Goal: Find contact information: Find contact information

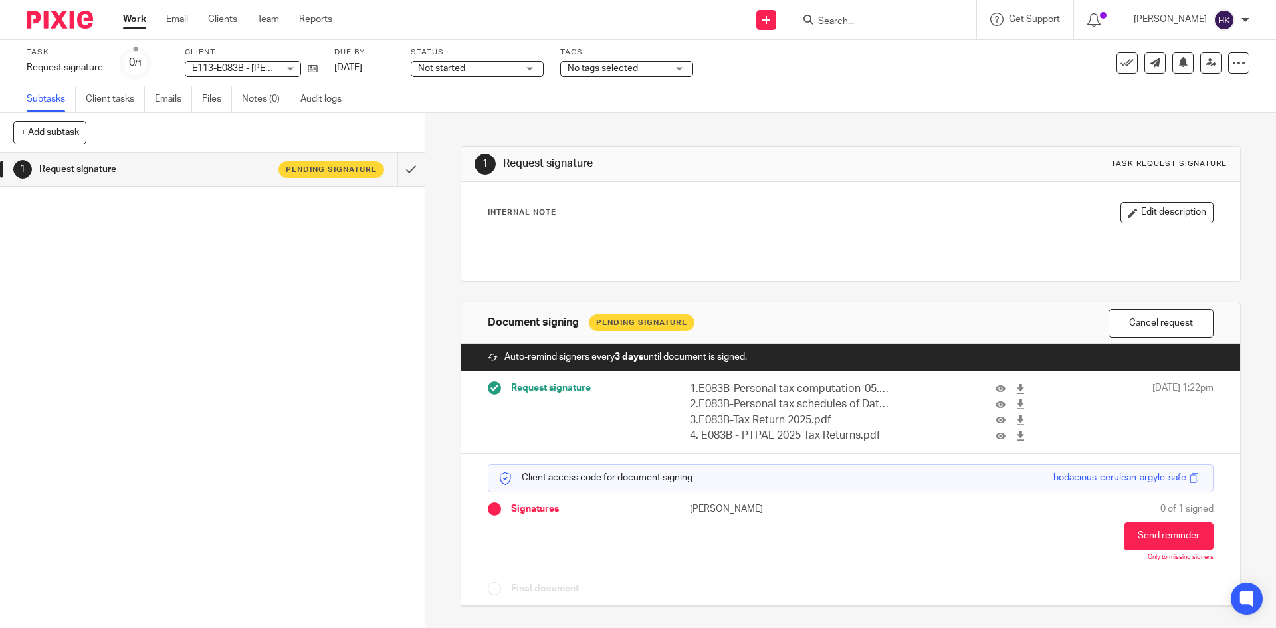
click at [839, 19] on input "Search" at bounding box center [877, 22] width 120 height 12
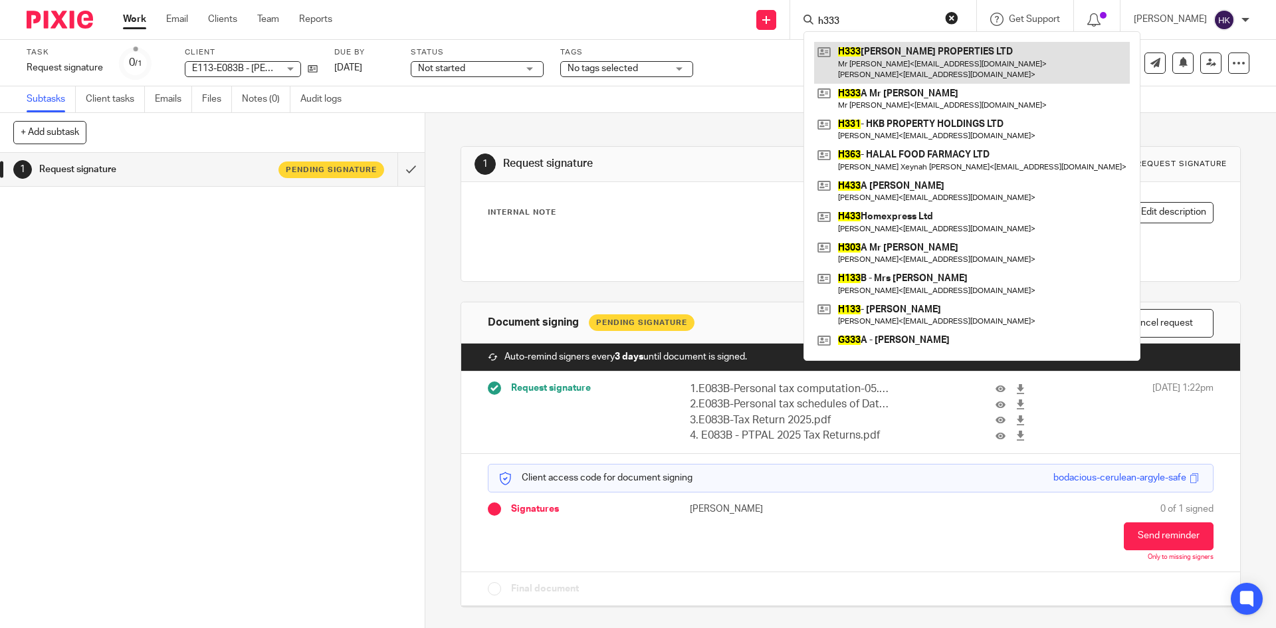
type input "h333"
click at [853, 63] on link at bounding box center [972, 62] width 316 height 41
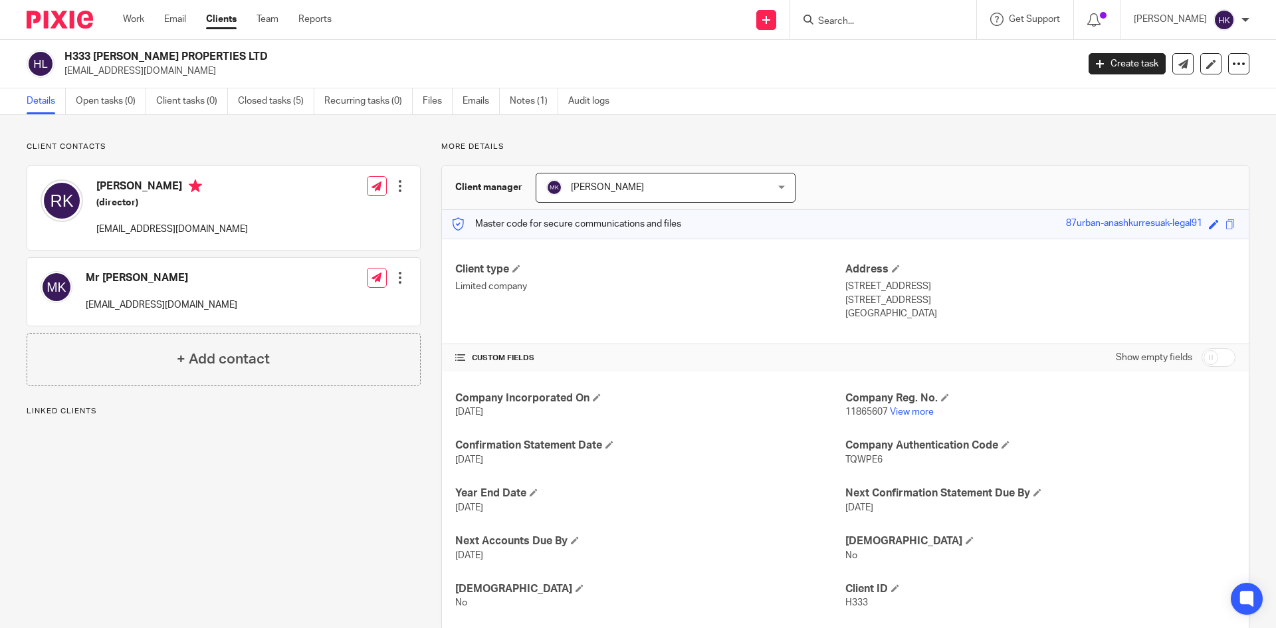
drag, startPoint x: 64, startPoint y: 75, endPoint x: 185, endPoint y: 80, distance: 121.1
click at [185, 80] on div "H333 HR GREEN PROPERTIES LTD rux_kauser@hotmail.co.uk Create task Update from C…" at bounding box center [638, 64] width 1276 height 49
copy p "[EMAIL_ADDRESS][DOMAIN_NAME]"
click at [867, 25] on input "Search" at bounding box center [877, 22] width 120 height 12
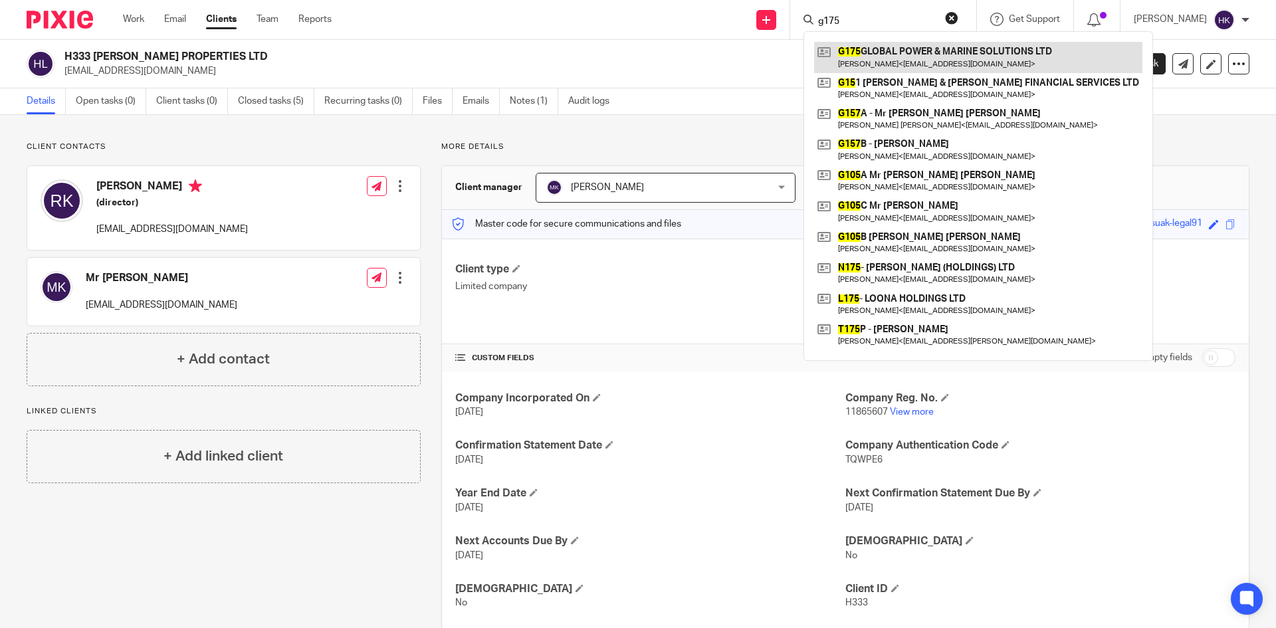
type input "g175"
click at [878, 60] on link at bounding box center [978, 57] width 328 height 31
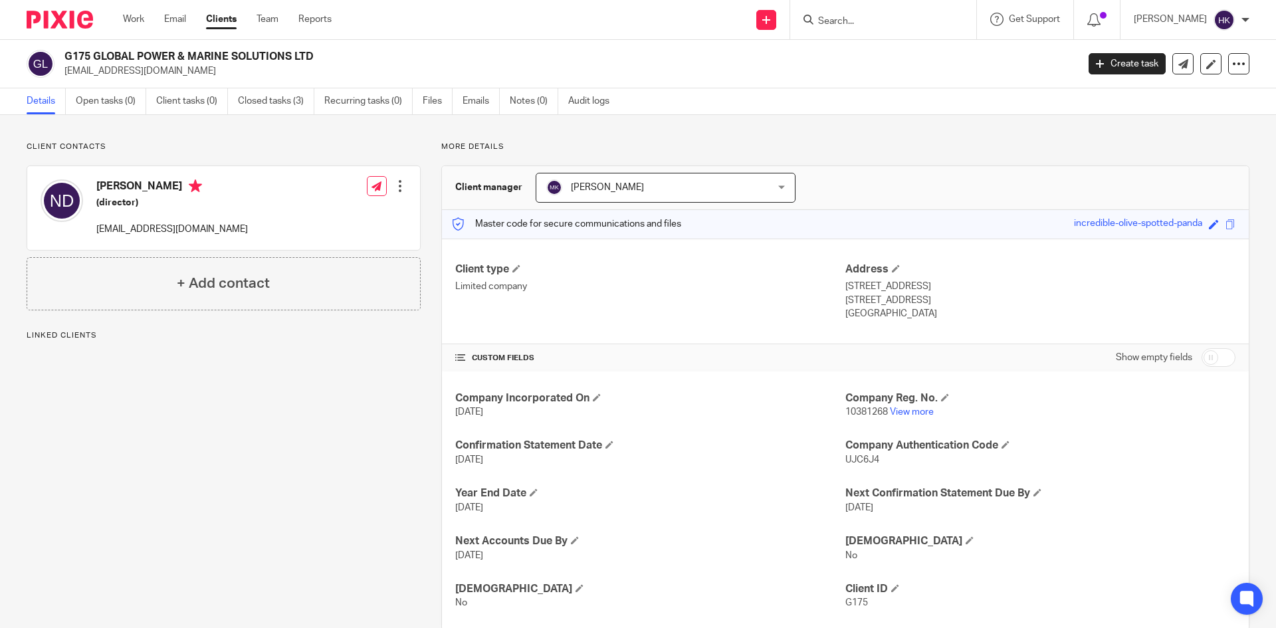
drag, startPoint x: 62, startPoint y: 76, endPoint x: 155, endPoint y: 82, distance: 93.3
click at [155, 82] on div "G175 GLOBAL POWER & MARINE SOLUTIONS LTD narin979@gmail.com Create task Update …" at bounding box center [638, 64] width 1276 height 49
copy p "[EMAIL_ADDRESS][DOMAIN_NAME]"
click at [859, 23] on input "Search" at bounding box center [877, 22] width 120 height 12
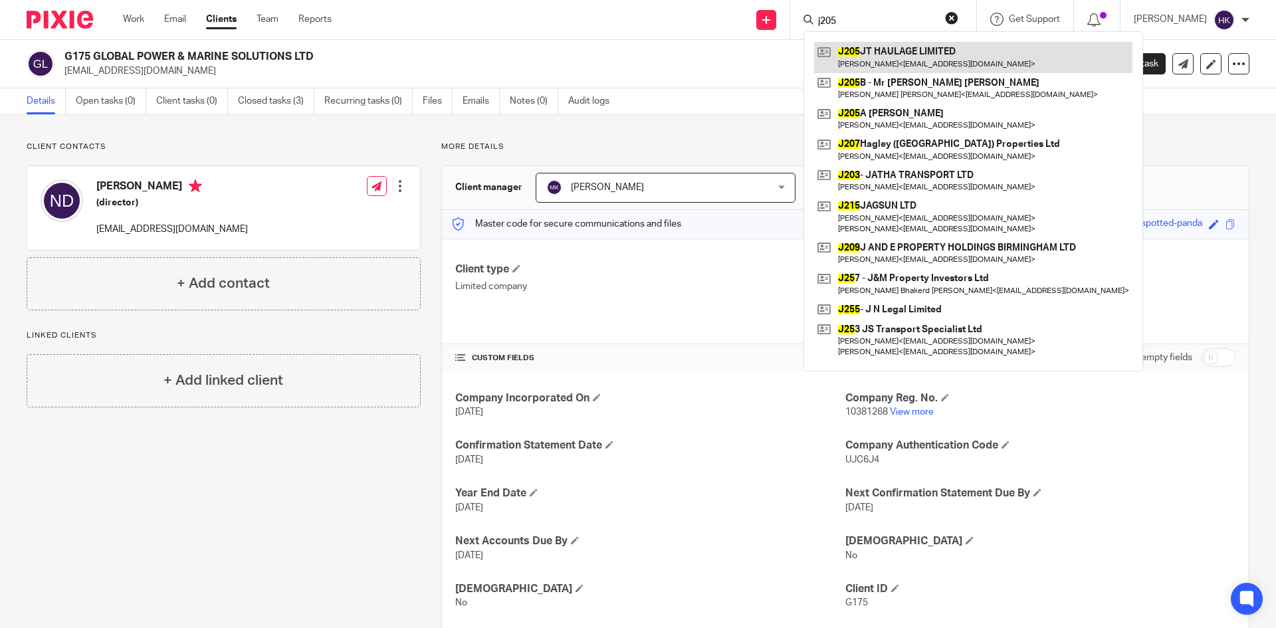
type input "j205"
click at [935, 54] on link at bounding box center [973, 57] width 318 height 31
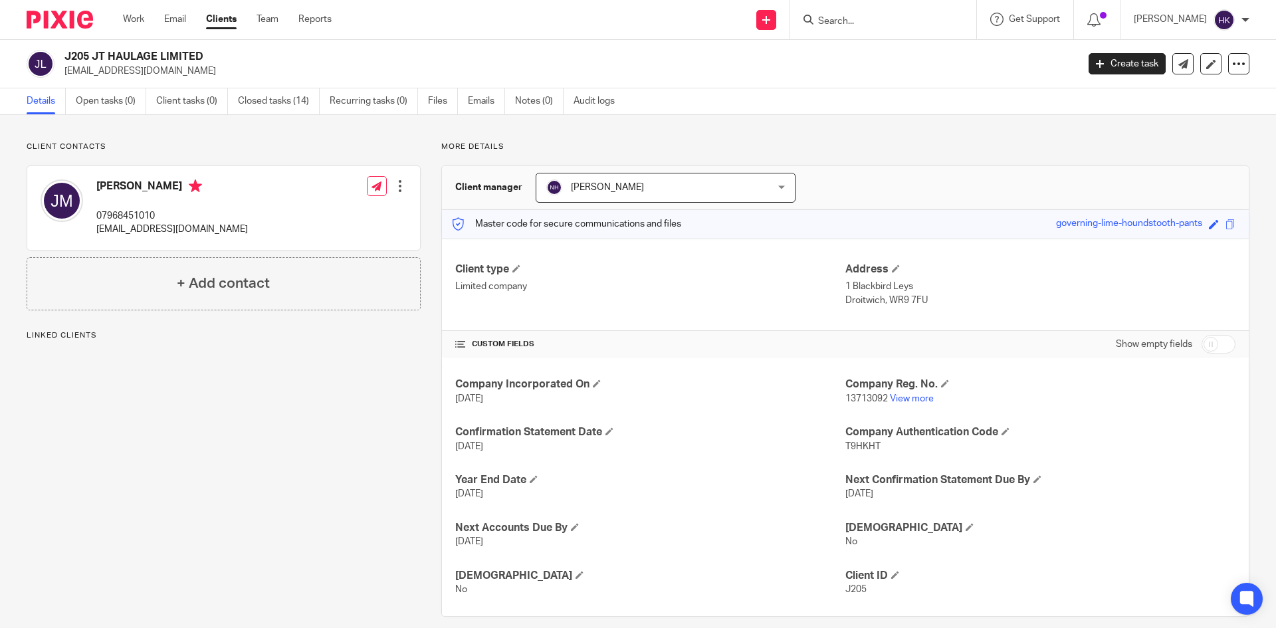
drag, startPoint x: 66, startPoint y: 80, endPoint x: 141, endPoint y: 82, distance: 75.1
click at [141, 82] on div "J205 JT HAULAGE LIMITED jthaulage13@hotmail.com Create task Update from Compani…" at bounding box center [638, 64] width 1276 height 49
drag, startPoint x: 217, startPoint y: 82, endPoint x: 95, endPoint y: 79, distance: 121.7
click at [211, 82] on div "J205 JT HAULAGE LIMITED jthaulage13@hotmail.com Create task Update from Compani…" at bounding box center [638, 64] width 1276 height 49
drag, startPoint x: 62, startPoint y: 77, endPoint x: 179, endPoint y: 84, distance: 117.2
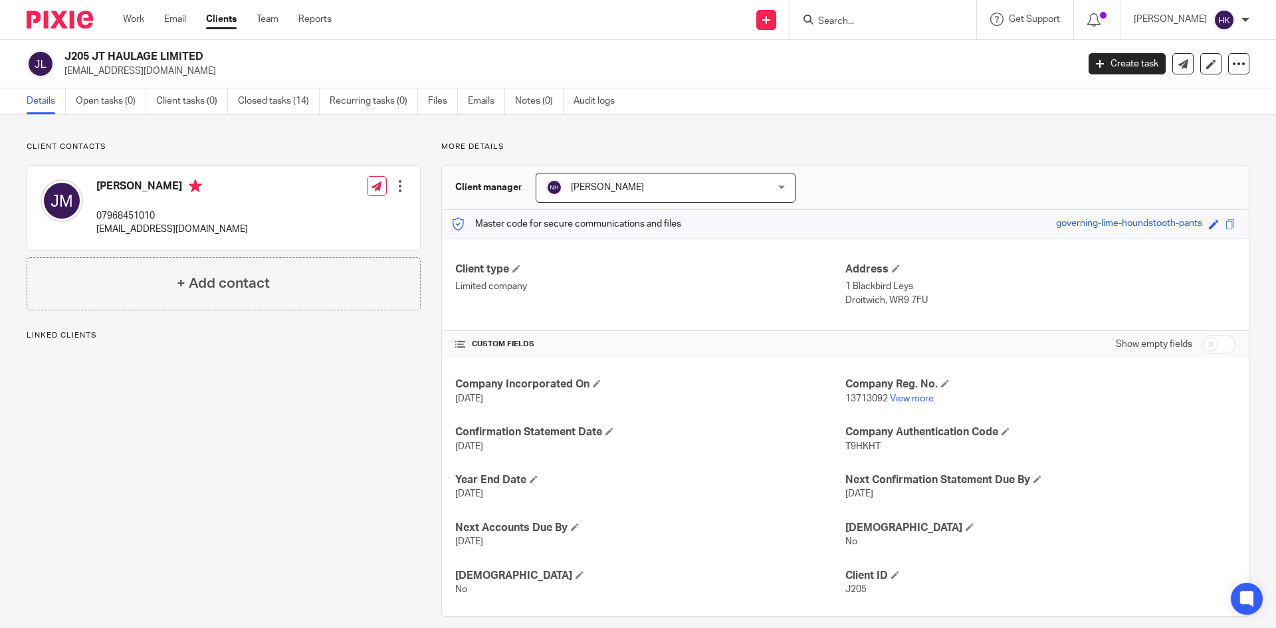
click at [179, 84] on div "J205 JT HAULAGE LIMITED jthaulage13@hotmail.com Create task Update from Compani…" at bounding box center [638, 64] width 1276 height 49
copy p "jthaulage13@hotmail.com"
click at [873, 21] on input "Search" at bounding box center [877, 22] width 120 height 12
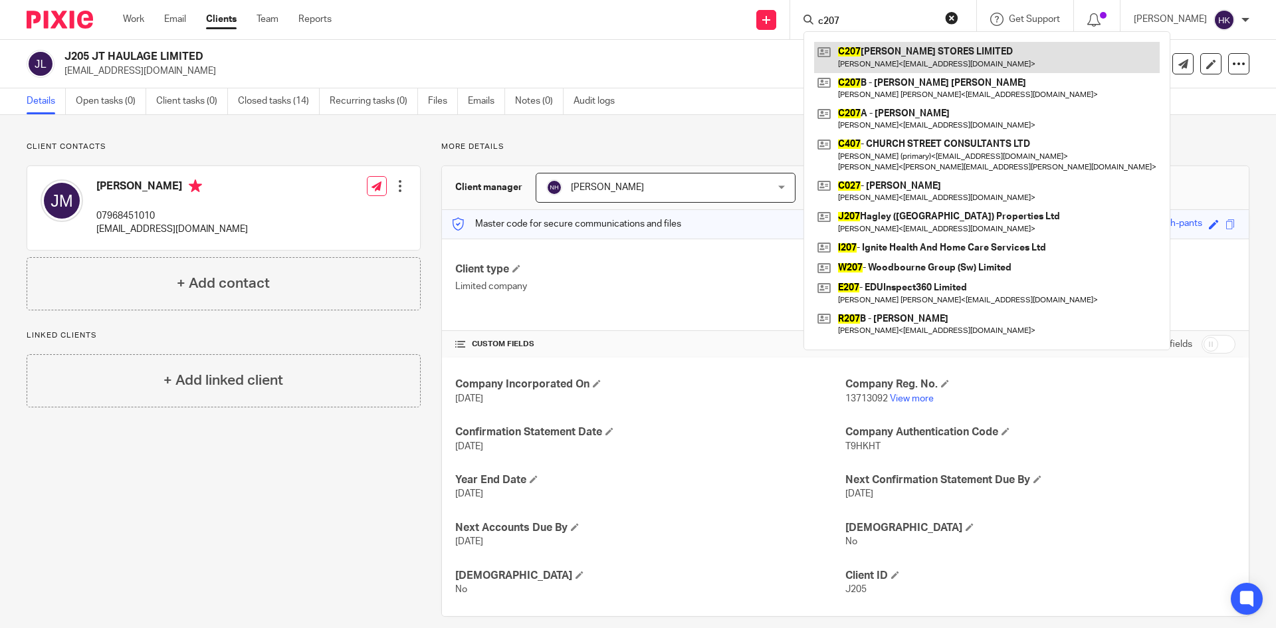
type input "c207"
click at [882, 60] on link at bounding box center [987, 57] width 346 height 31
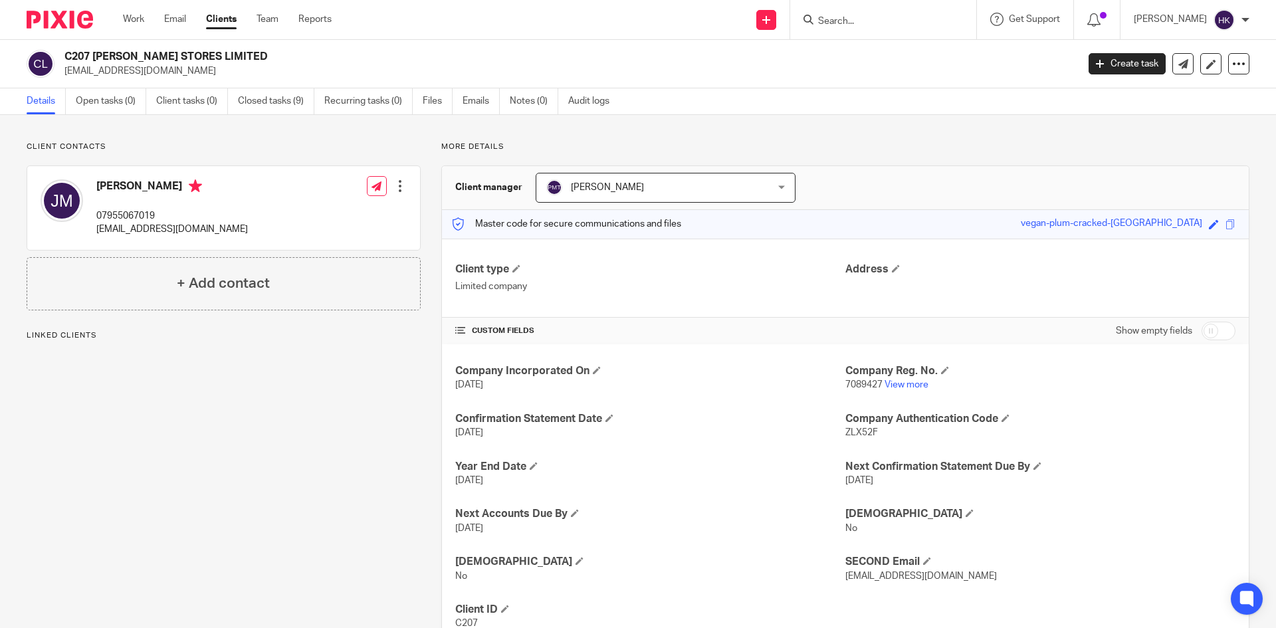
drag, startPoint x: 62, startPoint y: 72, endPoint x: 220, endPoint y: 77, distance: 157.6
click at [220, 77] on div "C207 CHENEY STORES LIMITED jagpalsinghminhas@gmail.com" at bounding box center [548, 64] width 1042 height 28
click at [286, 104] on link "Closed tasks (9)" at bounding box center [276, 101] width 76 height 26
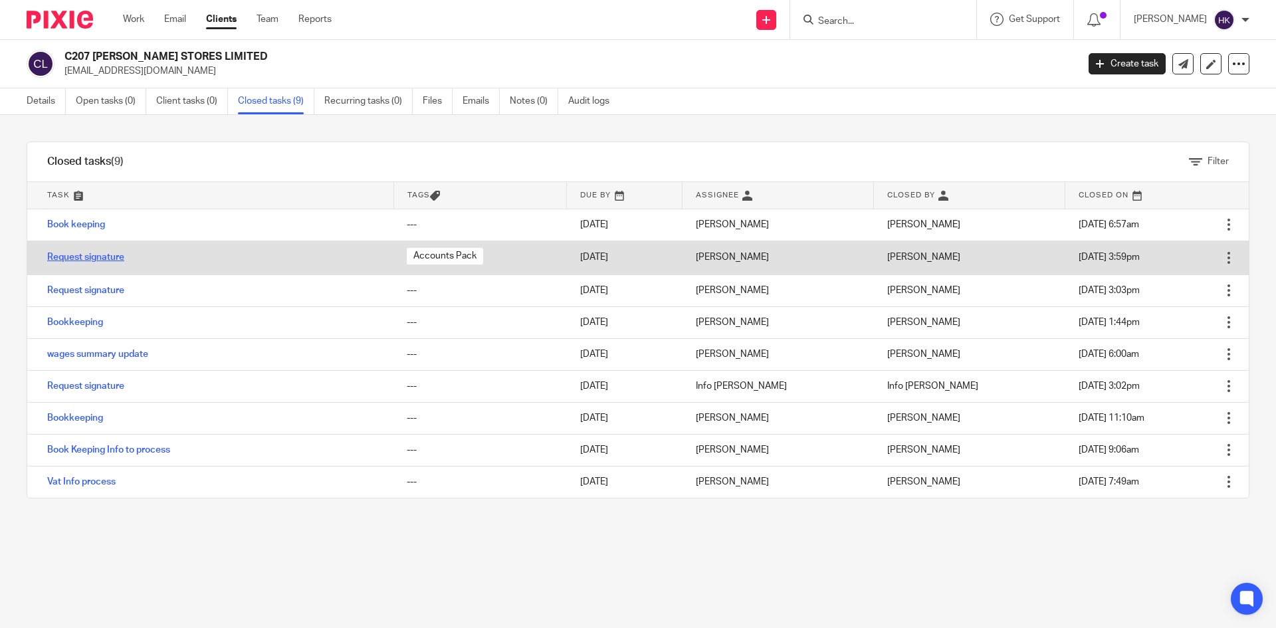
click at [58, 257] on link "Request signature" at bounding box center [85, 257] width 77 height 9
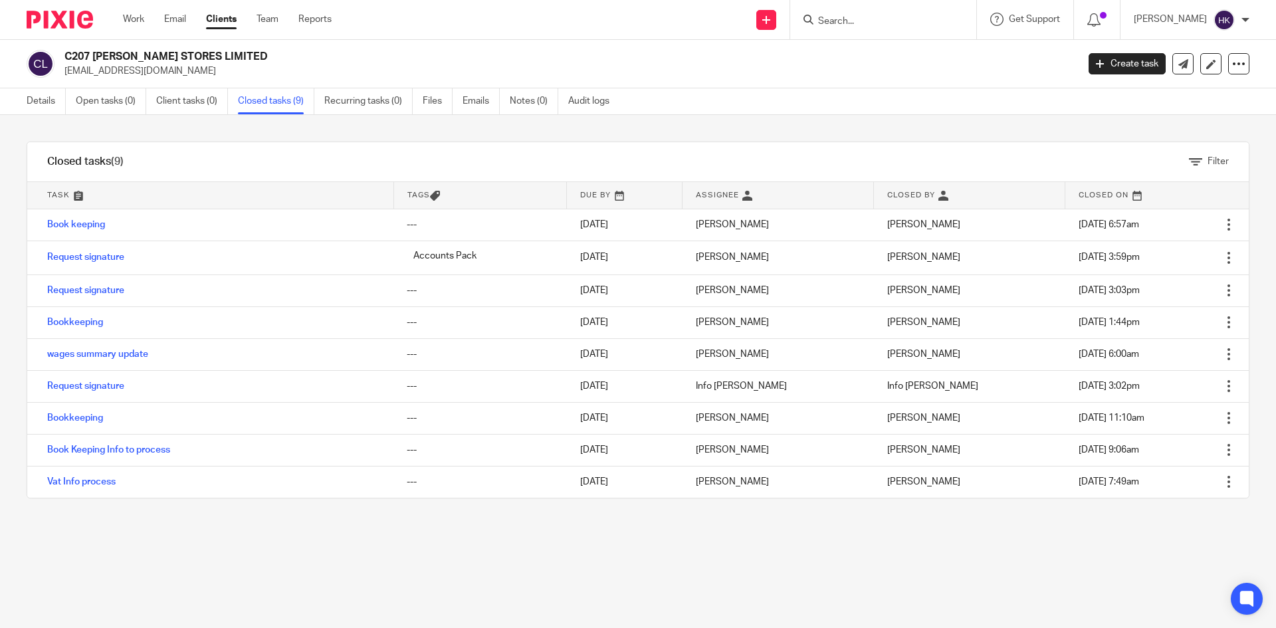
click at [875, 24] on input "Search" at bounding box center [877, 22] width 120 height 12
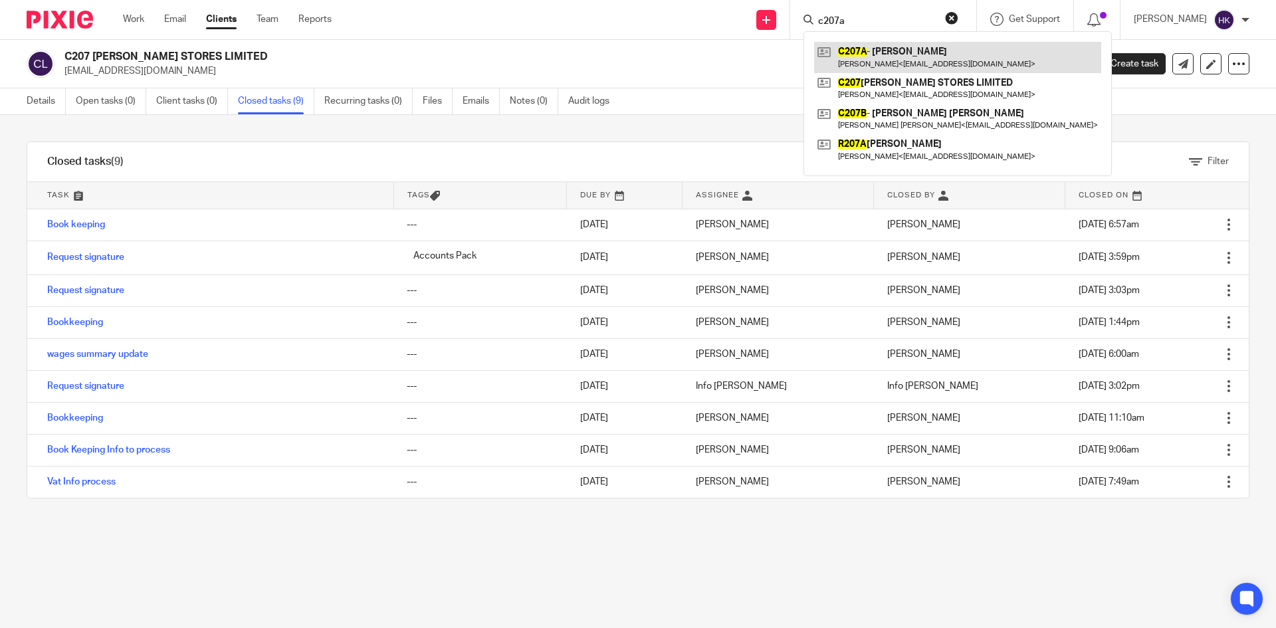
type input "c207a"
click at [889, 53] on link at bounding box center [957, 57] width 287 height 31
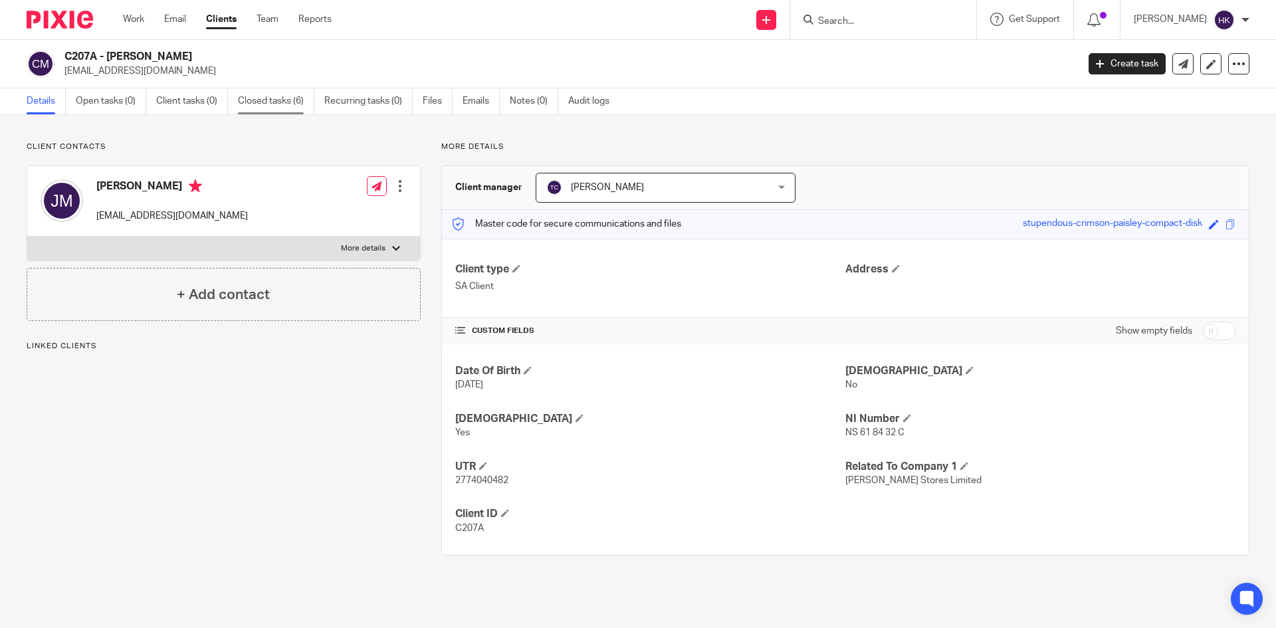
click at [260, 105] on link "Closed tasks (6)" at bounding box center [276, 101] width 76 height 26
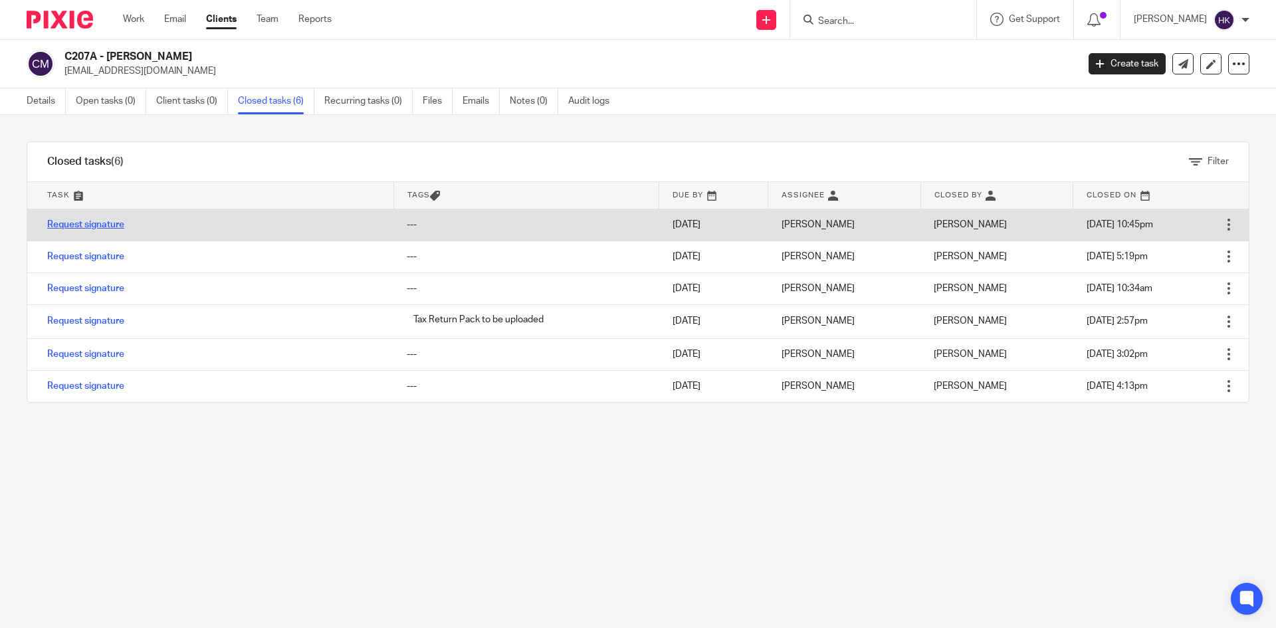
click at [103, 224] on link "Request signature" at bounding box center [85, 224] width 77 height 9
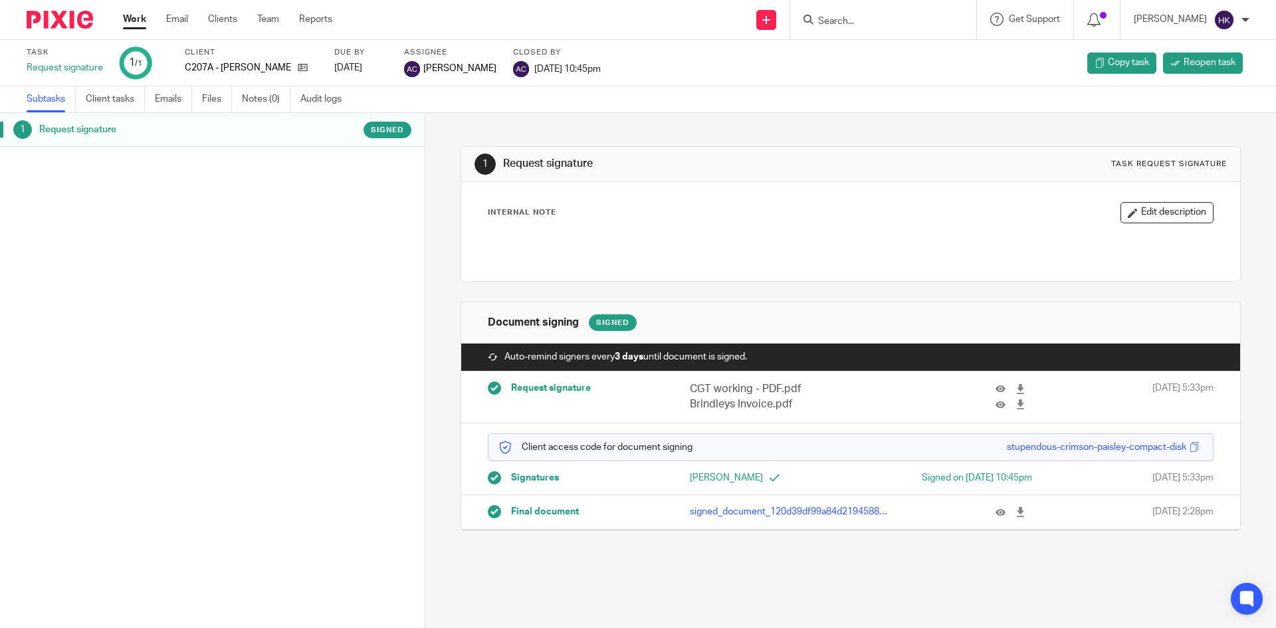
drag, startPoint x: 1009, startPoint y: 512, endPoint x: 956, endPoint y: 476, distance: 64.2
click at [1016, 512] on icon at bounding box center [1021, 512] width 10 height 10
click at [860, 23] on input "Search" at bounding box center [877, 22] width 120 height 12
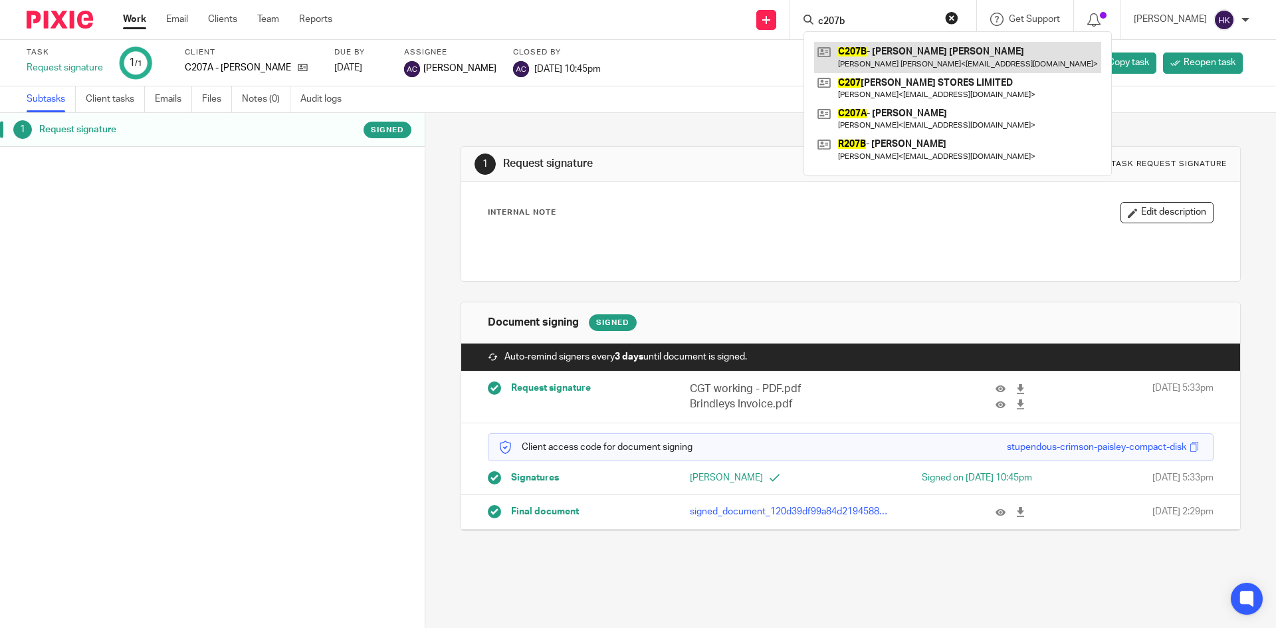
type input "c207b"
click at [907, 69] on link at bounding box center [957, 57] width 287 height 31
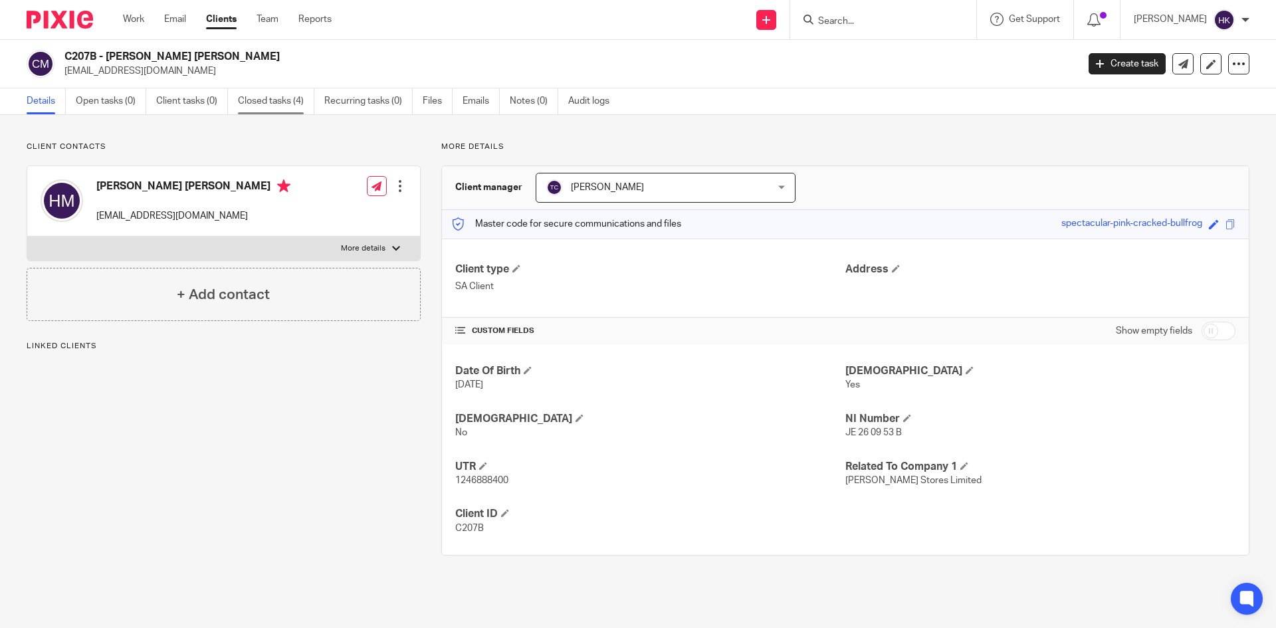
click at [300, 98] on link "Closed tasks (4)" at bounding box center [276, 101] width 76 height 26
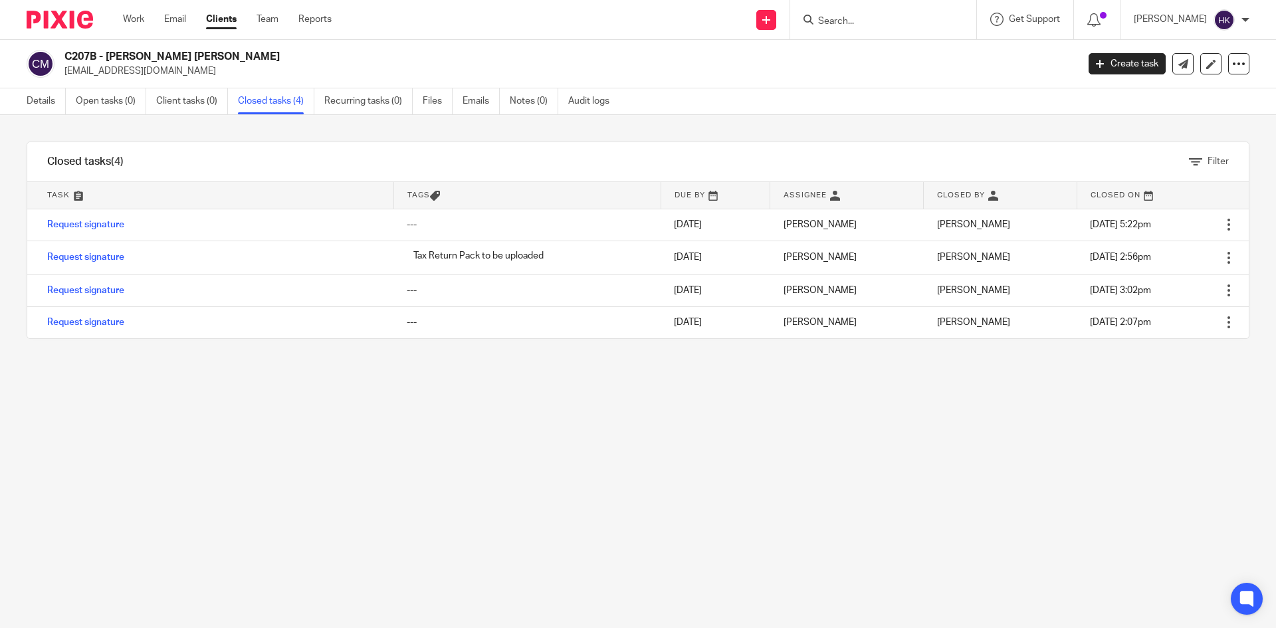
click at [851, 16] on input "Search" at bounding box center [877, 22] width 120 height 12
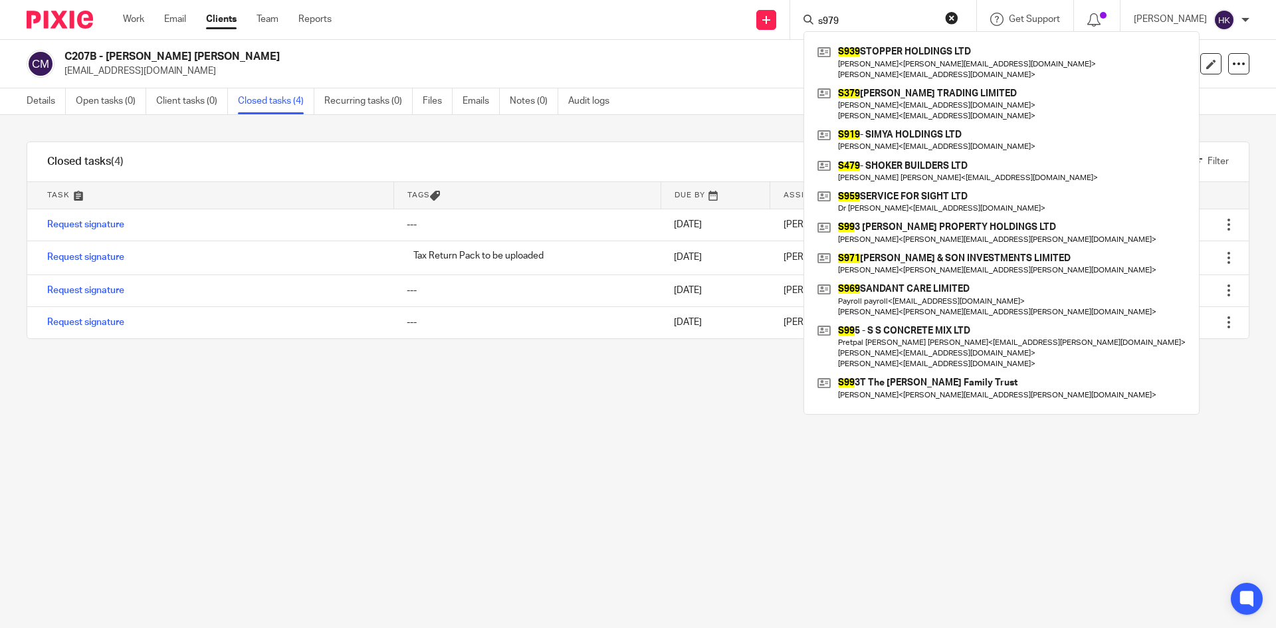
drag, startPoint x: 857, startPoint y: 18, endPoint x: 831, endPoint y: 25, distance: 26.8
click at [831, 25] on input "s979" at bounding box center [877, 22] width 120 height 12
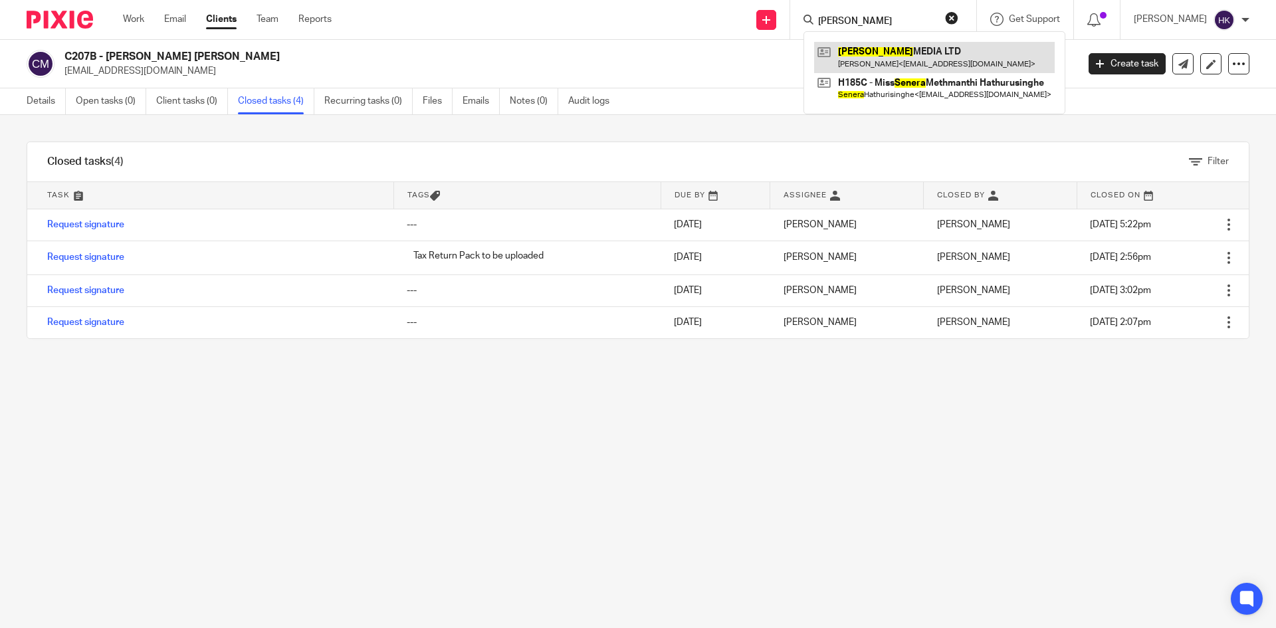
type input "senra"
click at [858, 62] on link at bounding box center [934, 57] width 241 height 31
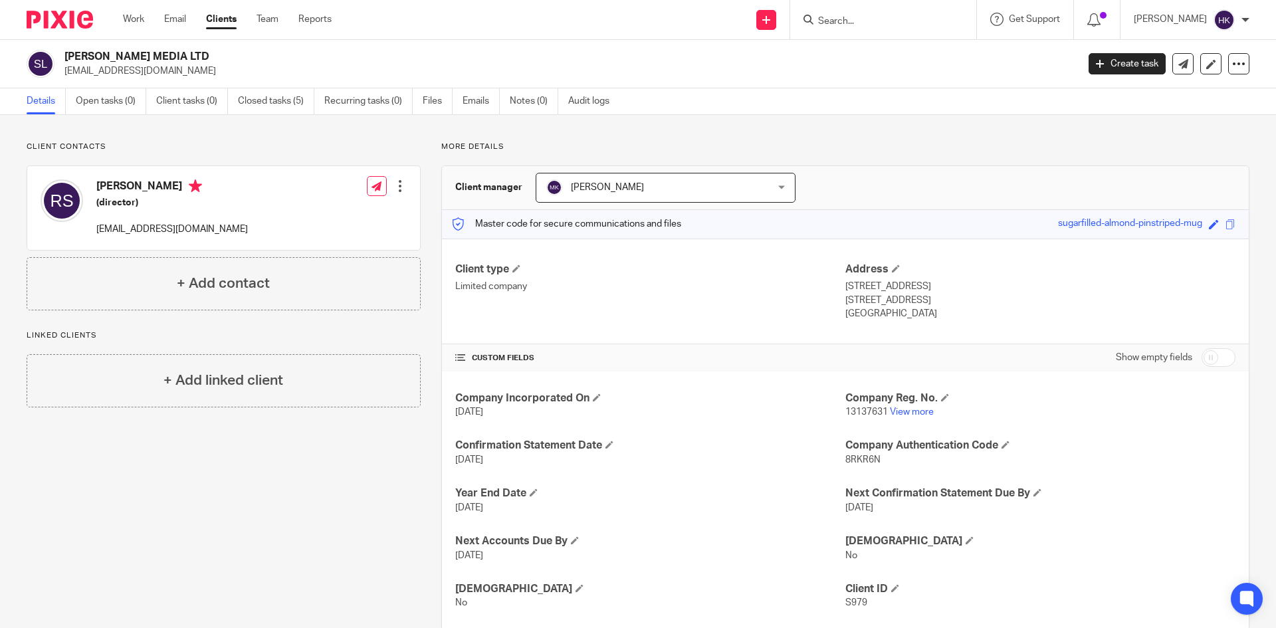
drag, startPoint x: 667, startPoint y: 26, endPoint x: 570, endPoint y: 34, distance: 98.0
click at [667, 26] on div "Send new email Create task Add client Request signature Get Support Contact via…" at bounding box center [814, 19] width 925 height 39
drag, startPoint x: 64, startPoint y: 78, endPoint x: 158, endPoint y: 80, distance: 93.7
click at [158, 80] on div "[PERSON_NAME] MEDIA LTD [EMAIL_ADDRESS][DOMAIN_NAME] Create task Update from Co…" at bounding box center [638, 64] width 1276 height 49
copy p "[EMAIL_ADDRESS][DOMAIN_NAME]"
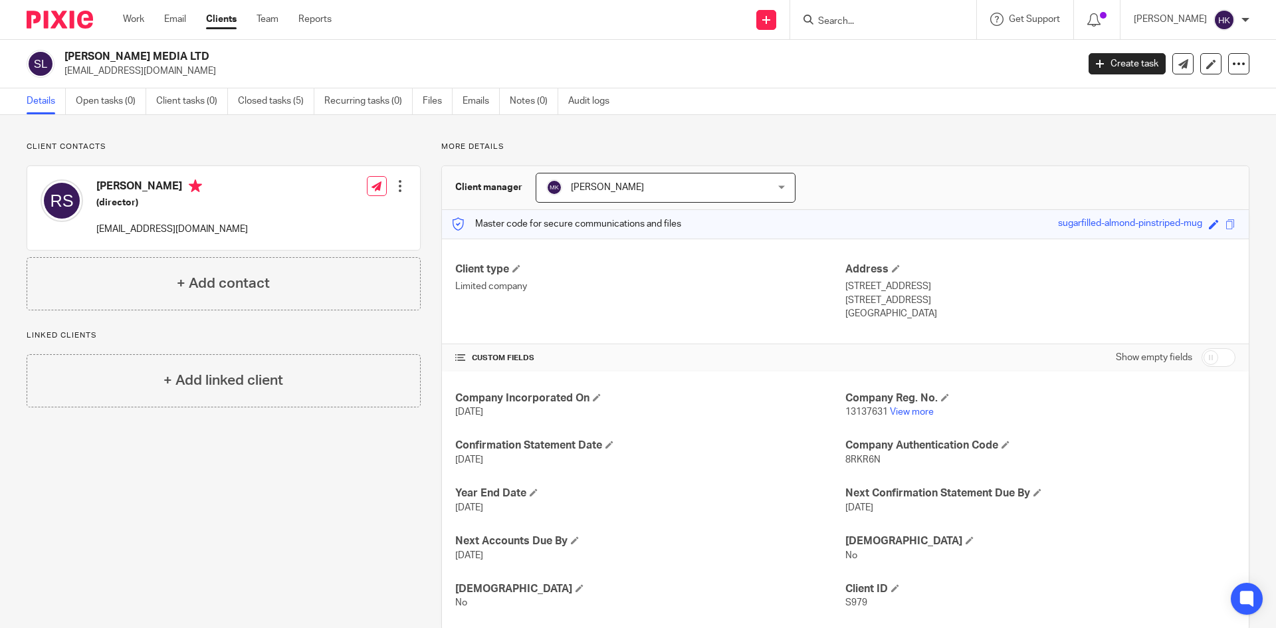
click at [875, 21] on input "Search" at bounding box center [877, 22] width 120 height 12
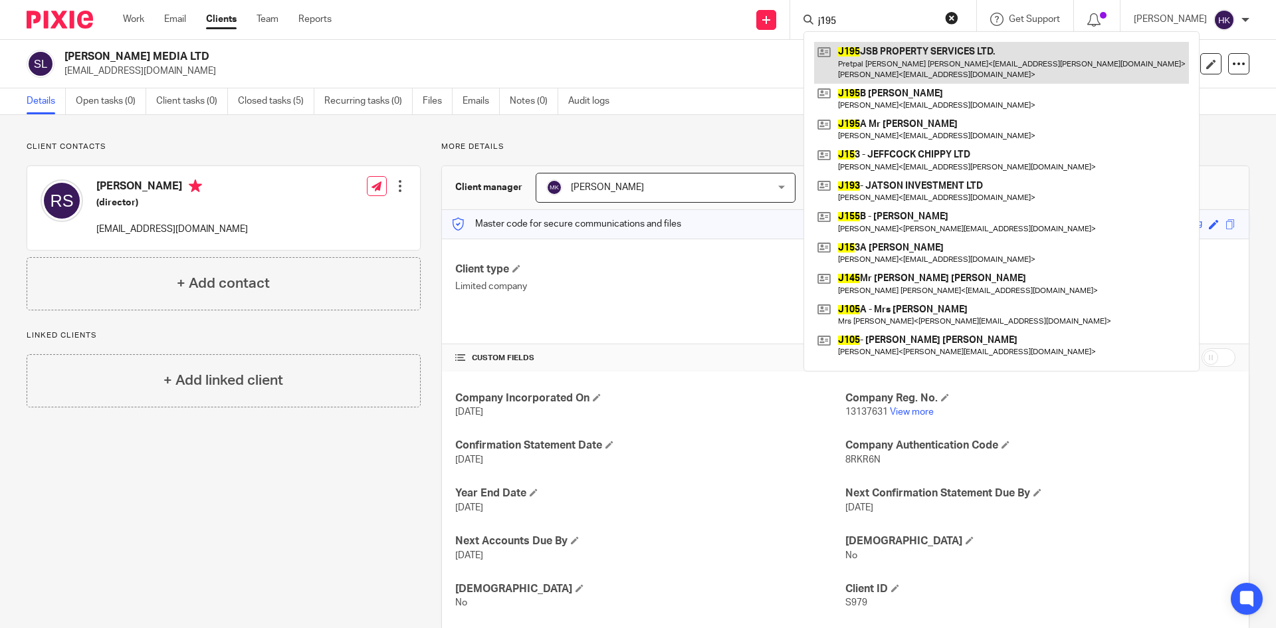
type input "j195"
click at [873, 57] on link at bounding box center [1001, 62] width 375 height 41
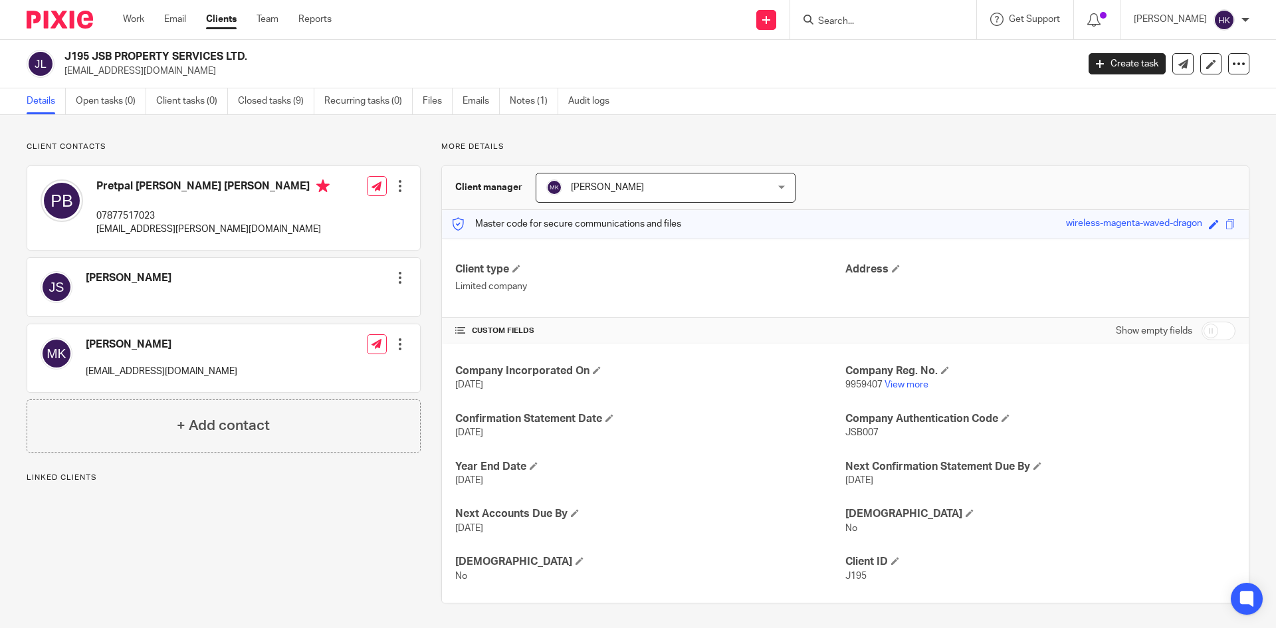
drag, startPoint x: 64, startPoint y: 78, endPoint x: 145, endPoint y: 82, distance: 80.6
click at [145, 82] on div "J195 JSB PROPERTY SERVICES LTD. jazbhuee@aol.com Create task Update from Compan…" at bounding box center [638, 64] width 1276 height 49
copy p "jazbhuee@aol.com"
click at [840, 21] on input "Search" at bounding box center [877, 22] width 120 height 12
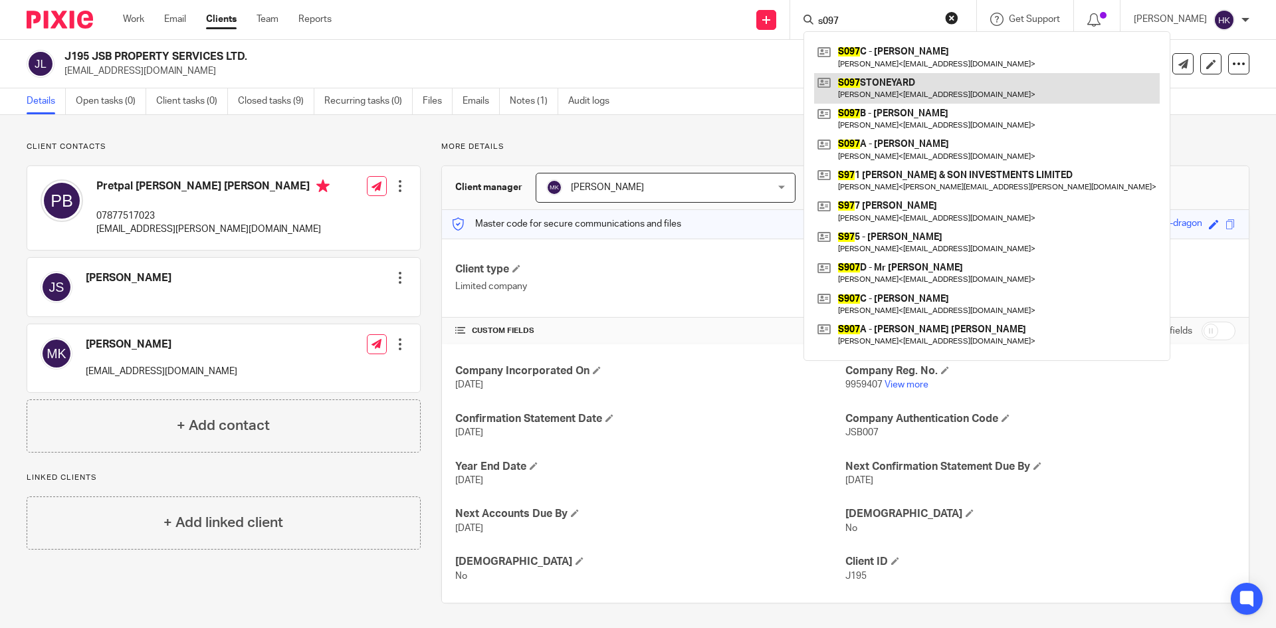
type input "s097"
click at [906, 92] on link at bounding box center [987, 88] width 346 height 31
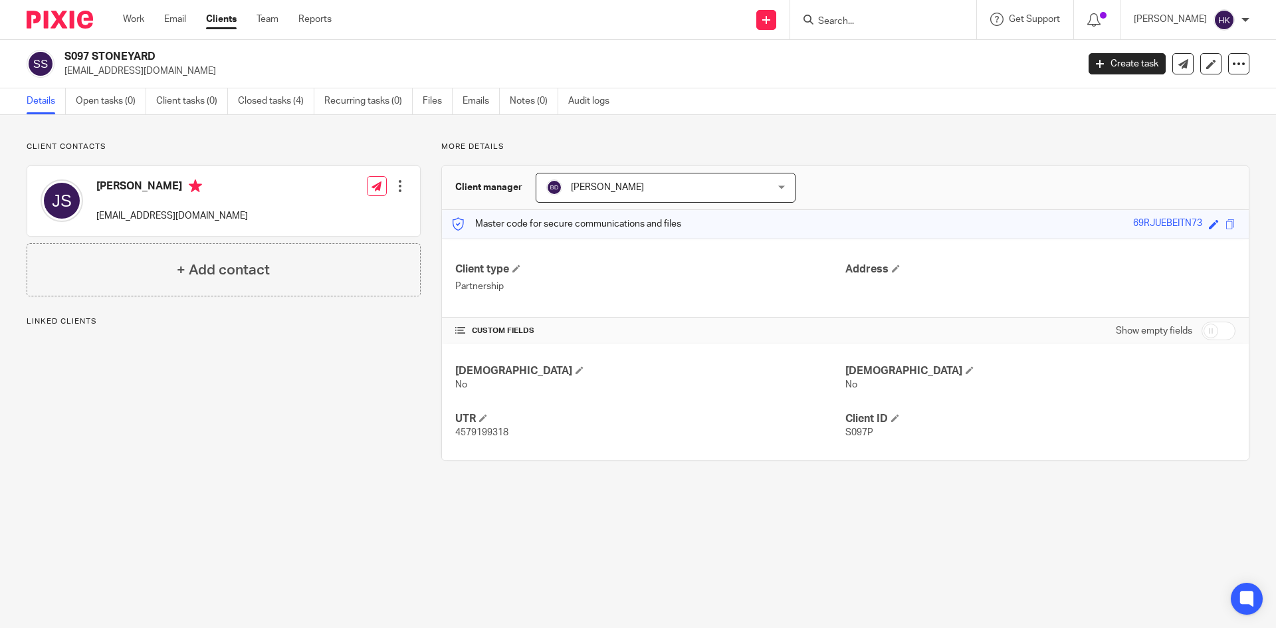
drag, startPoint x: 0, startPoint y: 0, endPoint x: 166, endPoint y: 80, distance: 183.7
click at [166, 80] on div "S097 STONEYARD jeets.mail2@gmail.com Create task Update from Companies House Ex…" at bounding box center [638, 64] width 1276 height 49
copy p "jeets.mail2@gmail.com"
click at [856, 27] on input "Search" at bounding box center [877, 22] width 120 height 12
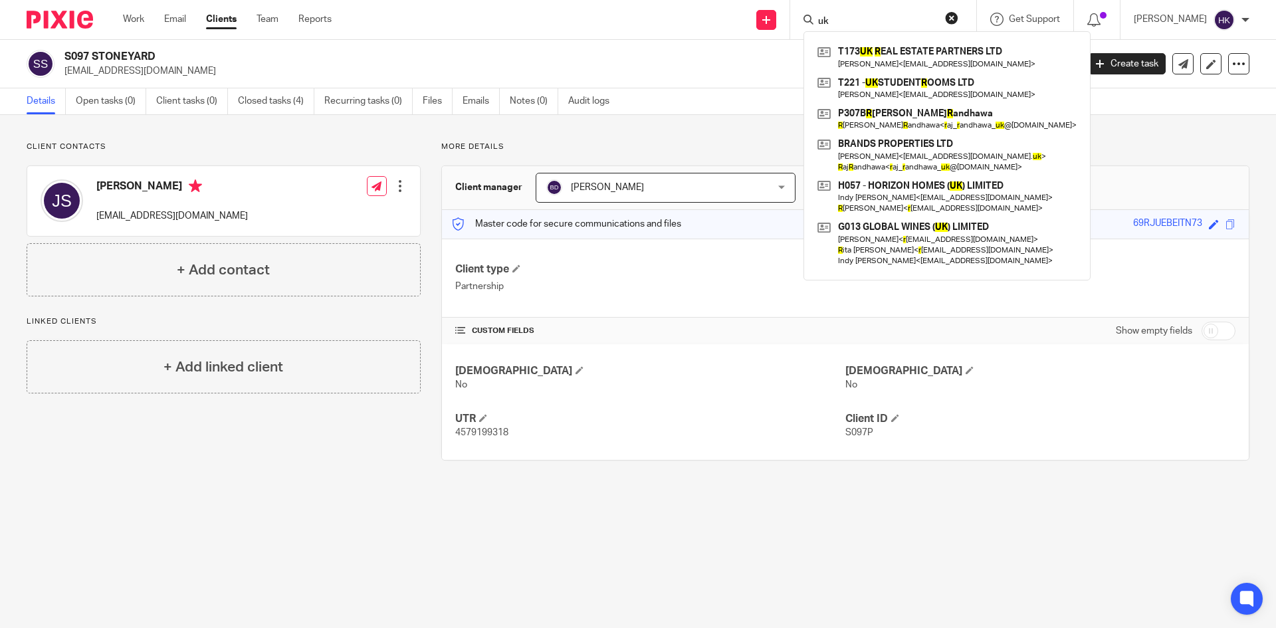
type input "u"
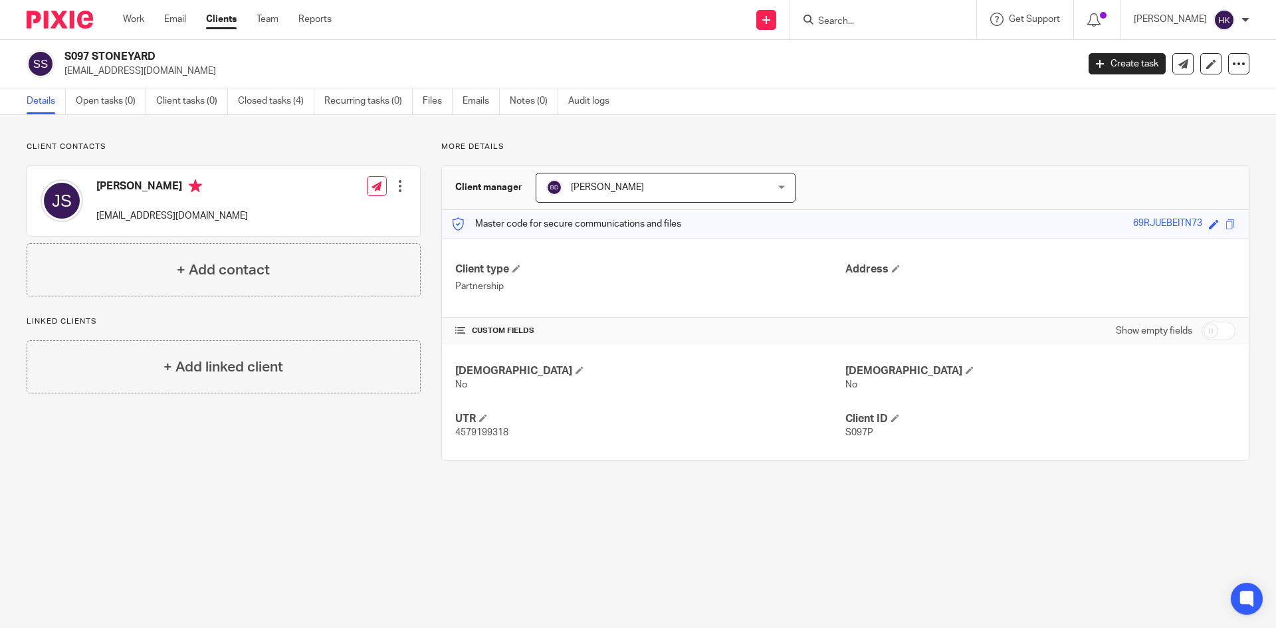
click at [835, 21] on input "Search" at bounding box center [877, 22] width 120 height 12
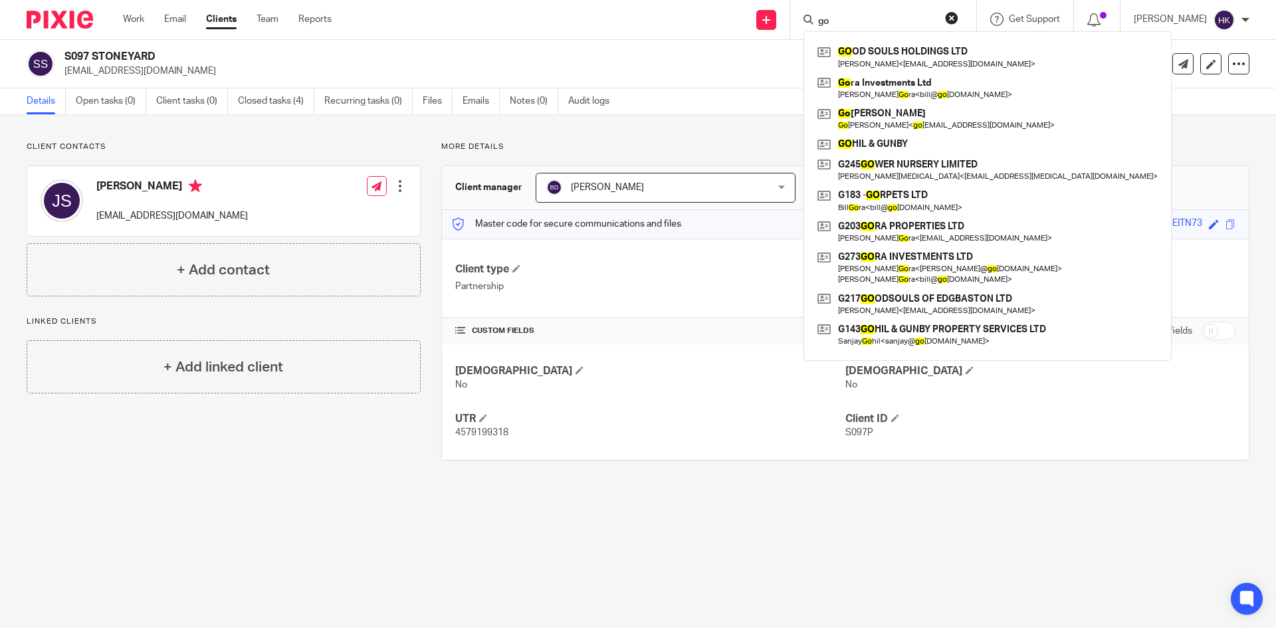
type input "g"
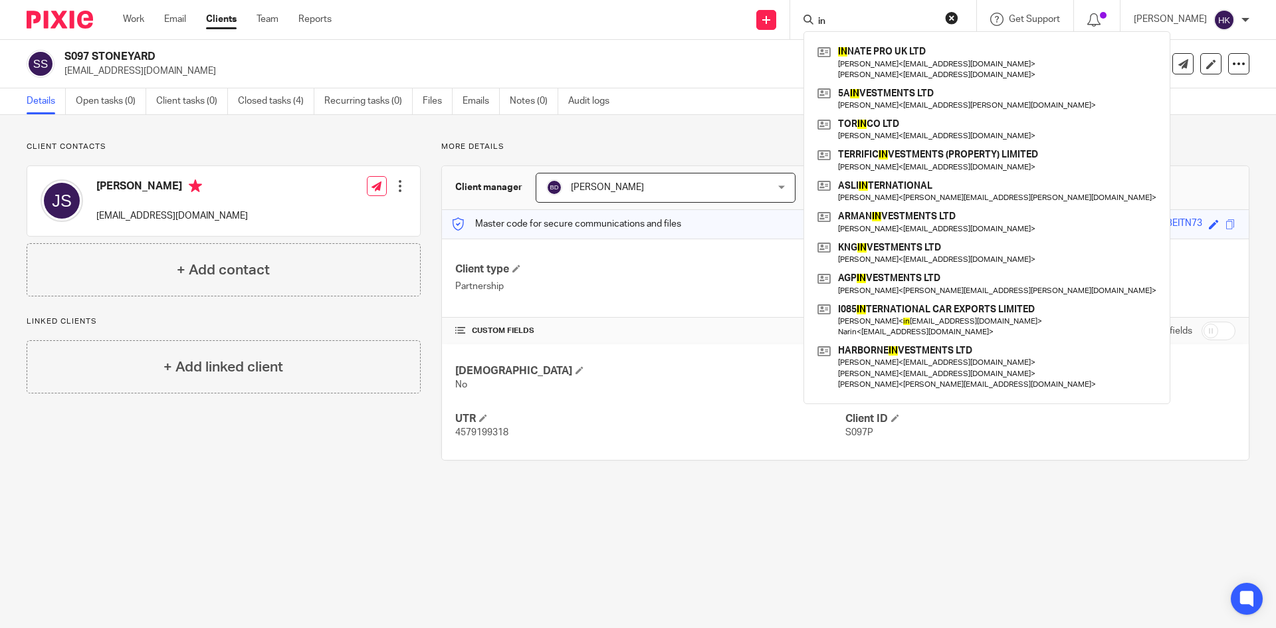
type input "i"
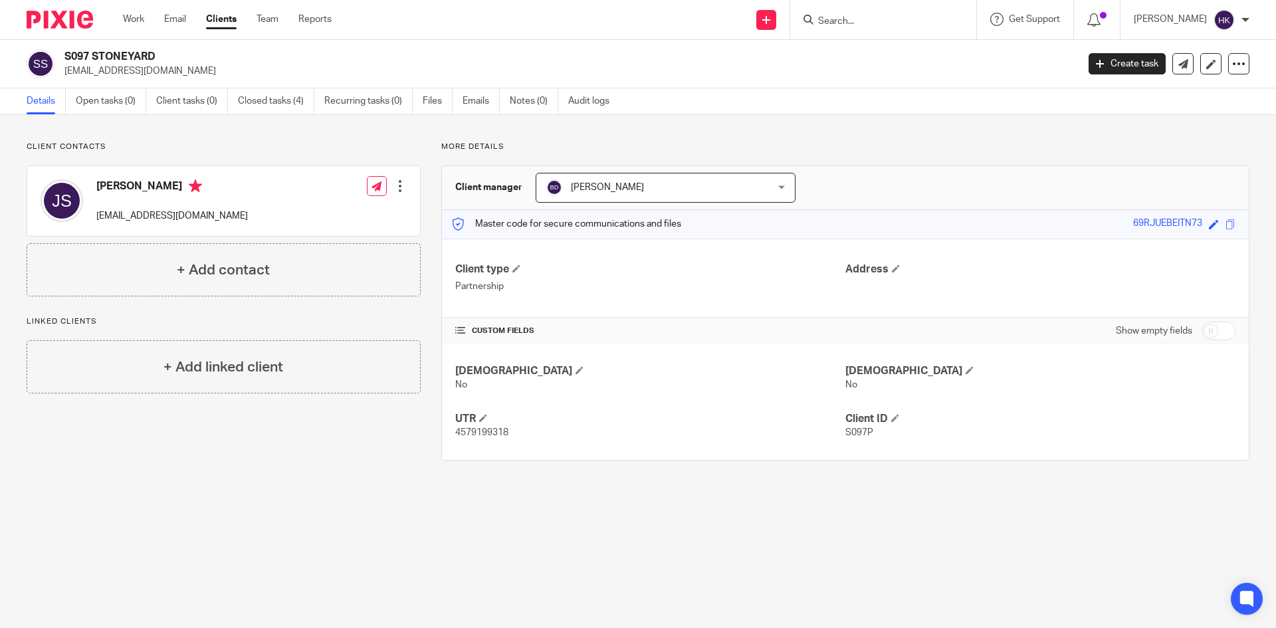
click at [851, 17] on input "Search" at bounding box center [877, 22] width 120 height 12
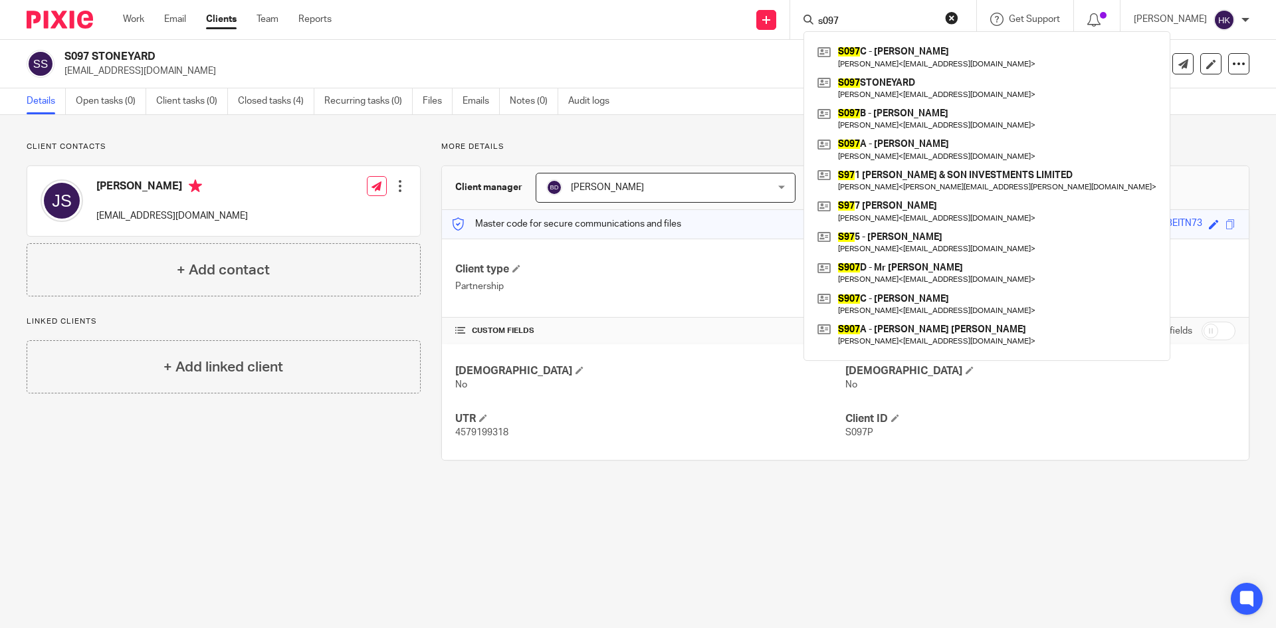
type input "s097"
click at [45, 16] on img at bounding box center [60, 20] width 66 height 18
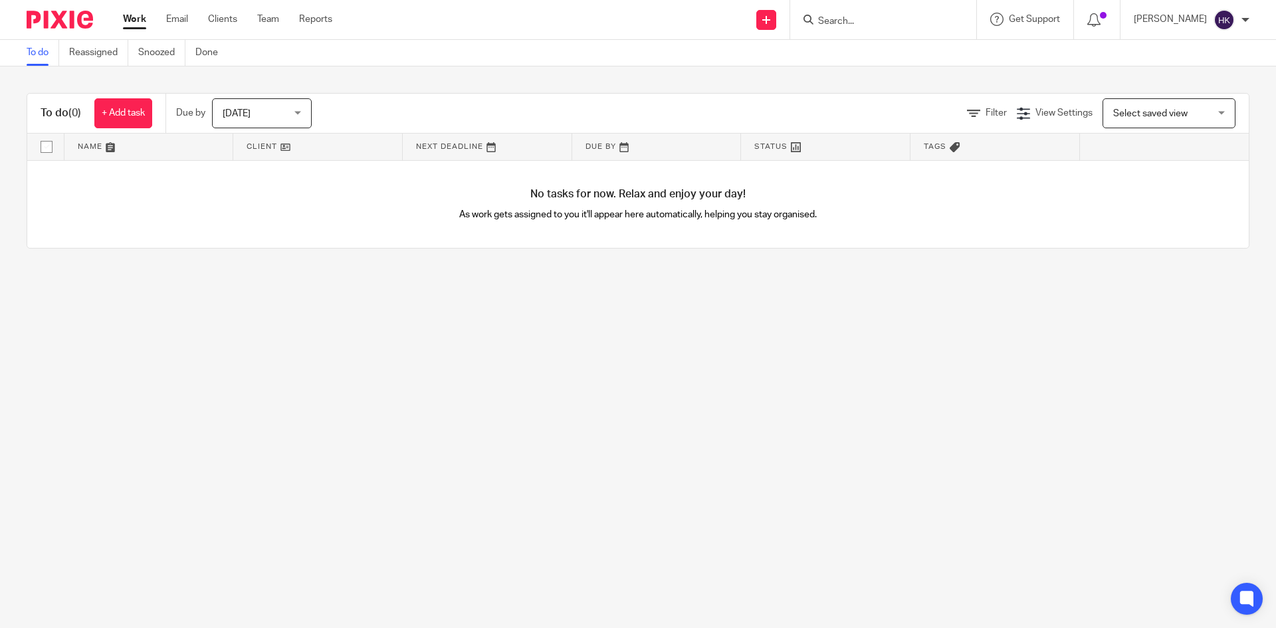
click at [75, 16] on img at bounding box center [60, 20] width 66 height 18
click at [877, 19] on input "Search" at bounding box center [877, 22] width 120 height 12
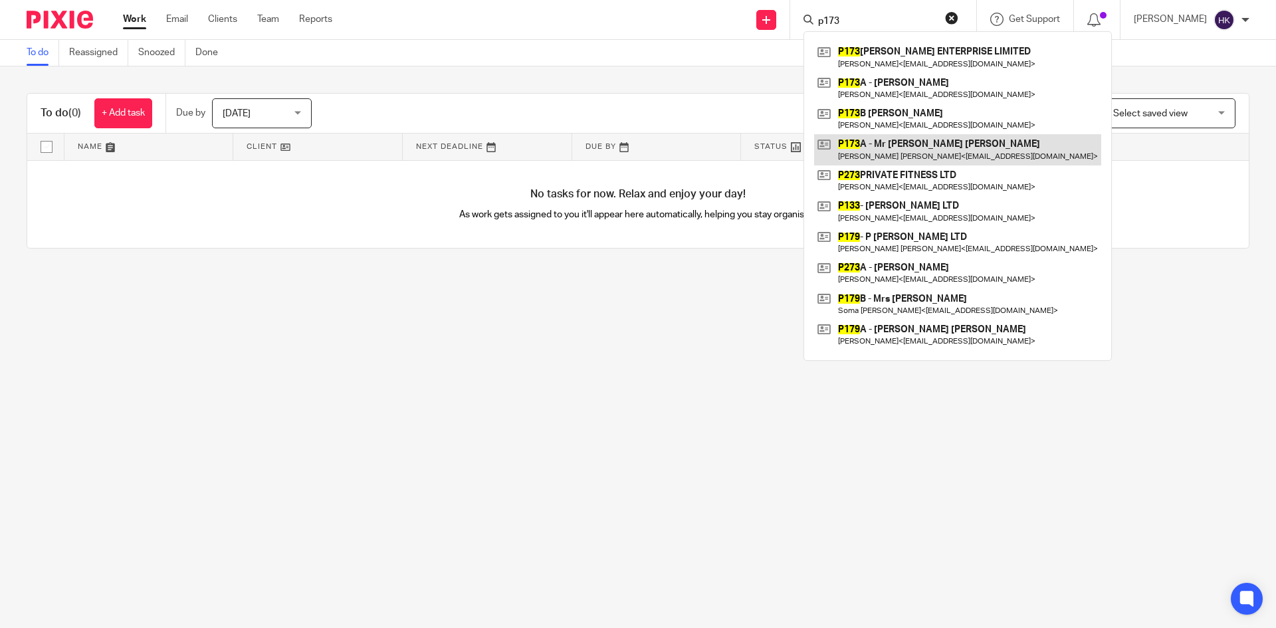
type input "p173"
click at [903, 138] on link at bounding box center [957, 149] width 287 height 31
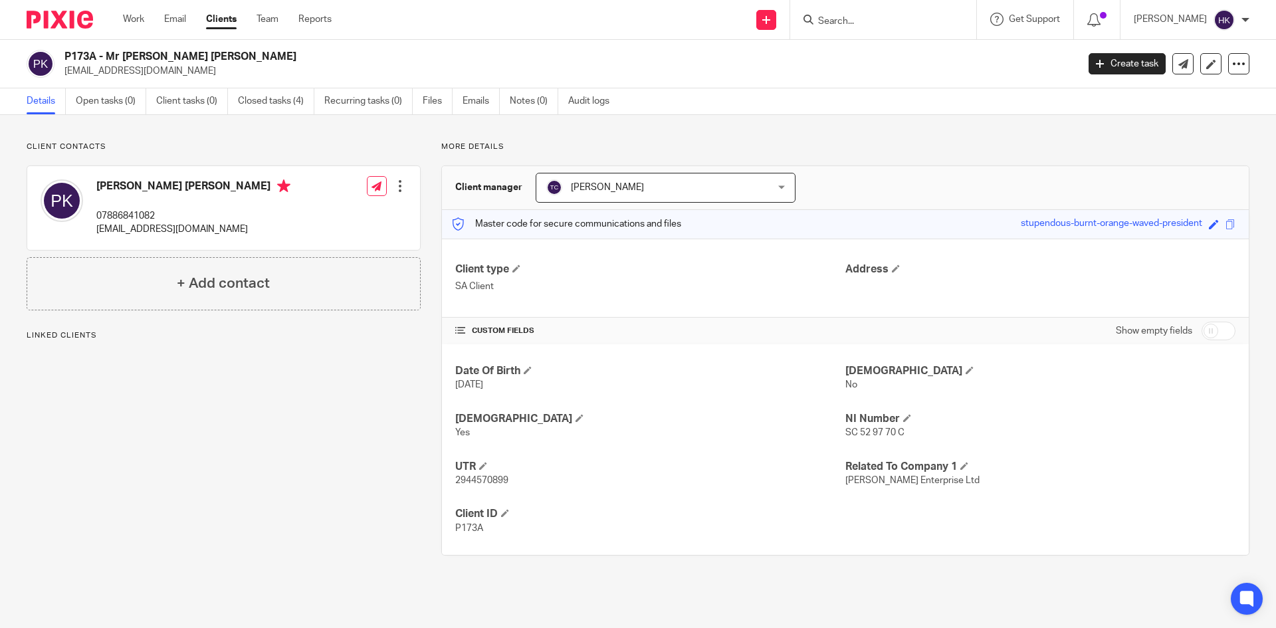
drag, startPoint x: 63, startPoint y: 74, endPoint x: 173, endPoint y: 80, distance: 109.8
click at [173, 80] on div "P173A - Mr [PERSON_NAME] [PERSON_NAME] [EMAIL_ADDRESS][DOMAIN_NAME] Create task…" at bounding box center [638, 64] width 1276 height 49
copy p "[EMAIL_ADDRESS][DOMAIN_NAME]"
click at [863, 16] on input "Search" at bounding box center [877, 22] width 120 height 12
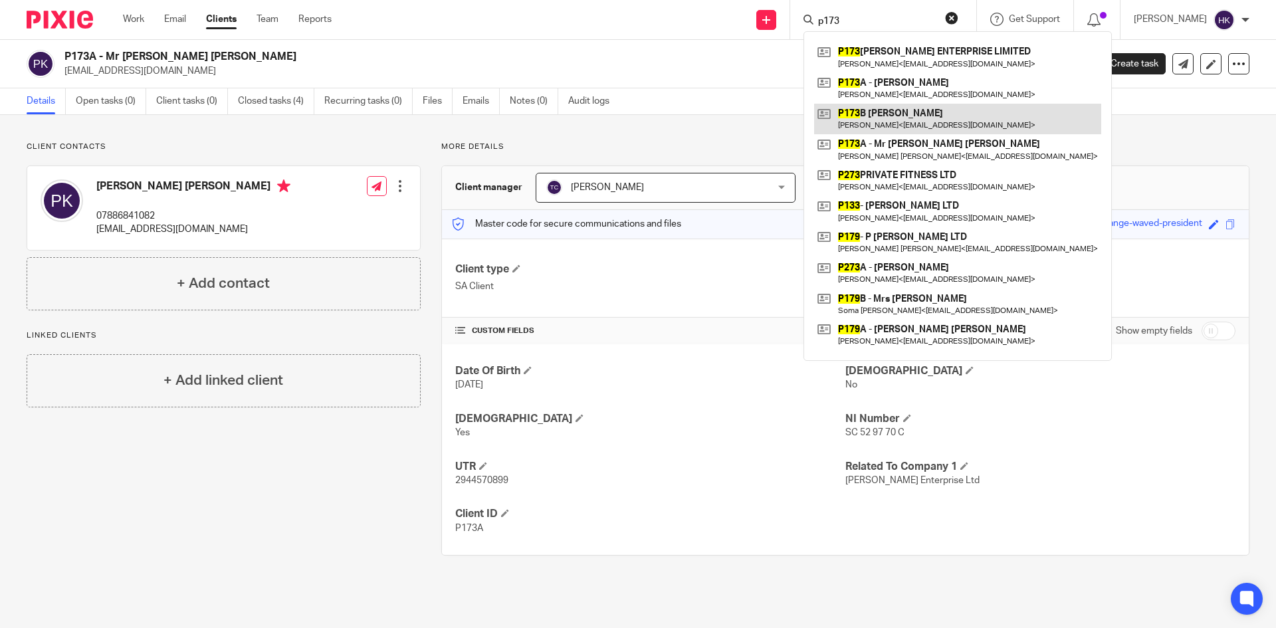
type input "p173"
click at [913, 112] on link at bounding box center [957, 119] width 287 height 31
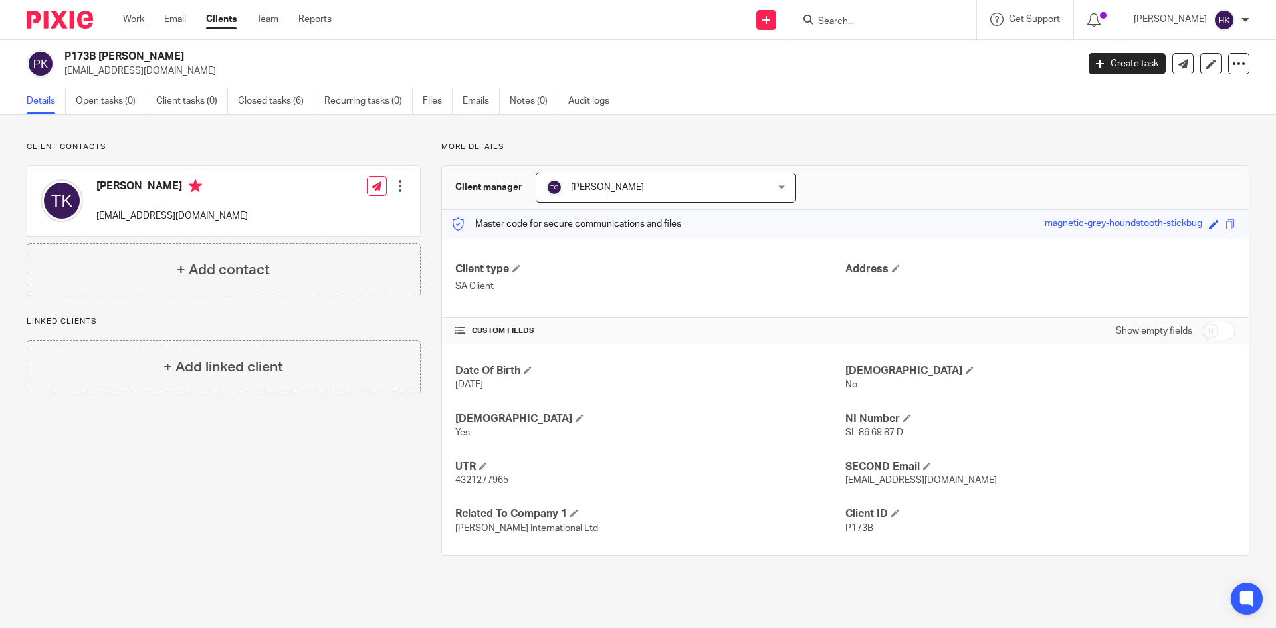
drag, startPoint x: 65, startPoint y: 78, endPoint x: 155, endPoint y: 81, distance: 89.8
click at [155, 81] on div "P173B Mr Tanay Kharwadkar tanaypk@yahoo.com Create task Update from Companies H…" at bounding box center [638, 64] width 1276 height 49
copy p "[EMAIL_ADDRESS][DOMAIN_NAME]"
click at [873, 14] on form at bounding box center [888, 19] width 142 height 17
click at [847, 17] on input "Search" at bounding box center [877, 22] width 120 height 12
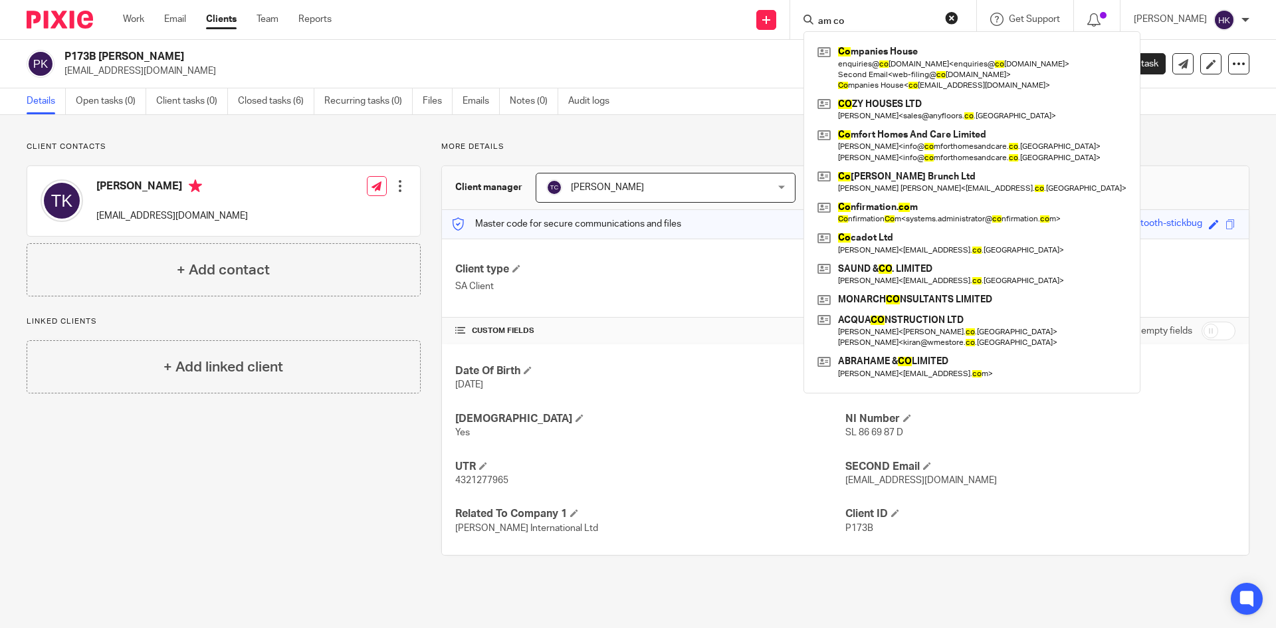
click button "submit" at bounding box center [0, 0] width 0 height 0
click at [895, 18] on input "am co" at bounding box center [877, 22] width 120 height 12
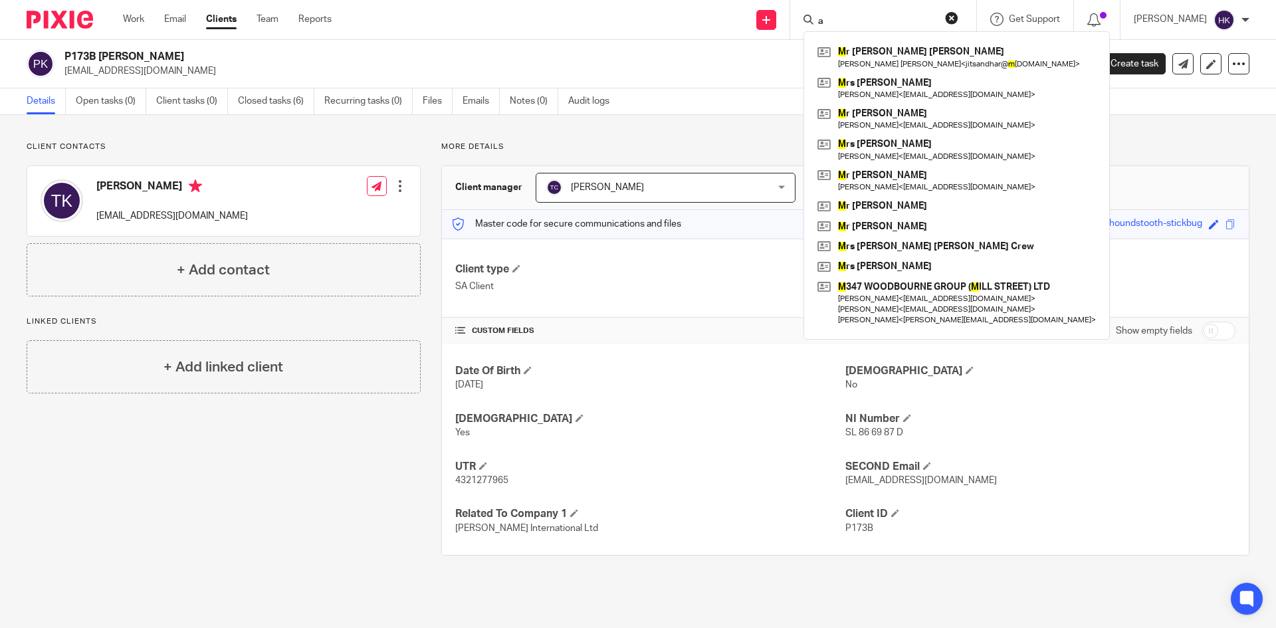
type input "a"
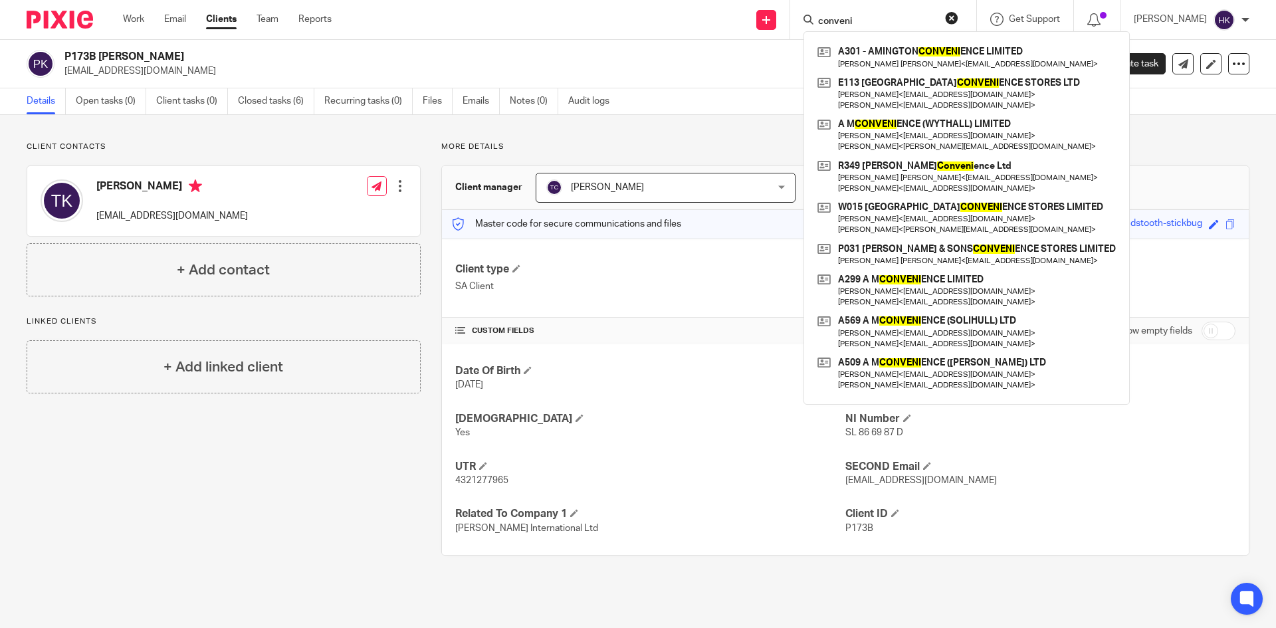
type input "conveni"
